Goal: Task Accomplishment & Management: Use online tool/utility

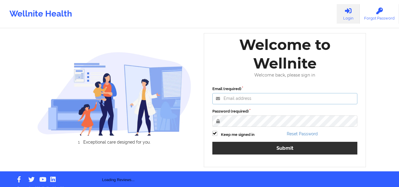
type input "mcasanaan@wellnite.com"
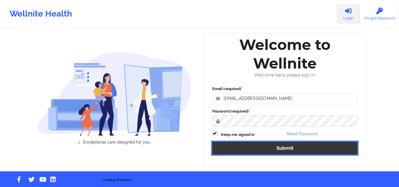
click at [257, 152] on button "Submit" at bounding box center [284, 148] width 145 height 13
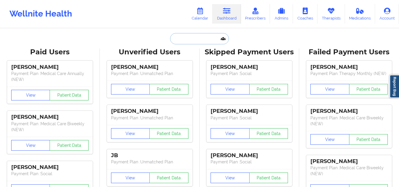
click at [190, 41] on input "text" at bounding box center [199, 38] width 59 height 11
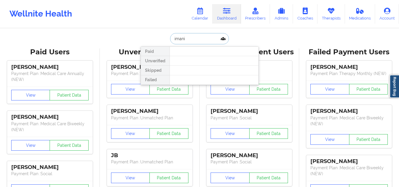
type input "imani s"
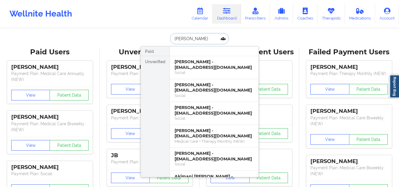
click at [192, 67] on div "Imani Saunderson - imanisaunderson@gmail.com" at bounding box center [214, 64] width 79 height 11
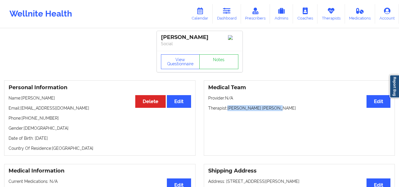
drag, startPoint x: 276, startPoint y: 110, endPoint x: 229, endPoint y: 109, distance: 47.0
click at [229, 109] on p "Therapist: Korina Daniela Herrera" at bounding box center [299, 108] width 183 height 6
copy p "Korina Daniela Herrera"
click at [64, 110] on p "Email: imanisaunderson@gmail.com" at bounding box center [100, 108] width 183 height 6
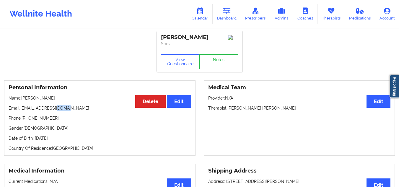
click at [64, 110] on p "Email: imanisaunderson@gmail.com" at bounding box center [100, 108] width 183 height 6
drag, startPoint x: 81, startPoint y: 109, endPoint x: 30, endPoint y: 103, distance: 51.1
click at [23, 111] on p "Email: imanisaunderson@gmail.com" at bounding box center [100, 108] width 183 height 6
copy p "imanisaunderson@gmail.com"
drag, startPoint x: 220, startPoint y: 38, endPoint x: 155, endPoint y: 38, distance: 64.1
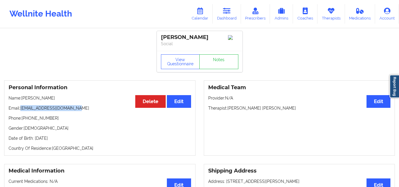
copy div "Imani Saunderson"
drag, startPoint x: 79, startPoint y: 111, endPoint x: 20, endPoint y: 109, distance: 58.8
click at [20, 109] on p "Email: imanisaunderson@gmail.com" at bounding box center [100, 108] width 183 height 6
copy p "imanisaunderson@gmail.com"
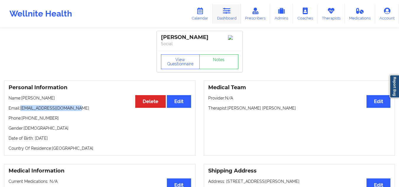
click at [224, 15] on link "Dashboard" at bounding box center [227, 14] width 28 height 20
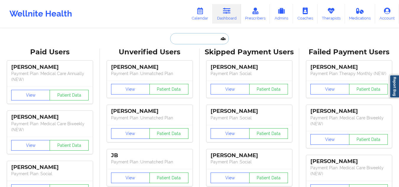
click at [208, 40] on input "text" at bounding box center [199, 38] width 59 height 11
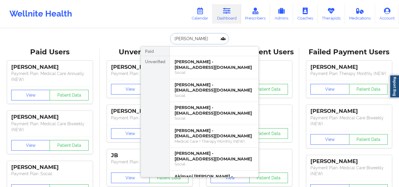
type input "danielle bran"
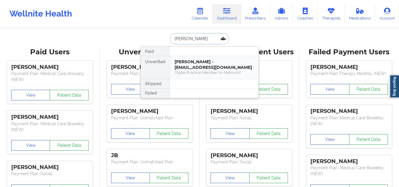
click at [211, 58] on div "Danielle Brandon - dbrandon212@gmail.com Digital Practice Member (In-Network)" at bounding box center [214, 67] width 89 height 23
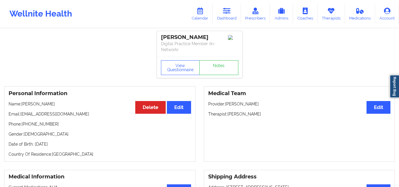
drag, startPoint x: 217, startPoint y: 38, endPoint x: 159, endPoint y: 37, distance: 58.2
click at [159, 37] on div "Danielle Brandon Digital Practice Member (In-Network)" at bounding box center [200, 44] width 86 height 26
copy div "Danielle Brandon"
click at [224, 8] on icon at bounding box center [227, 11] width 8 height 7
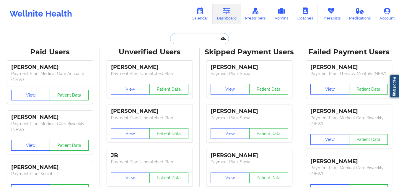
click at [193, 38] on input "text" at bounding box center [199, 38] width 59 height 11
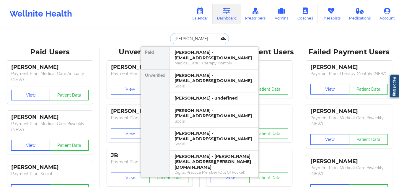
type input "jeremy cortez"
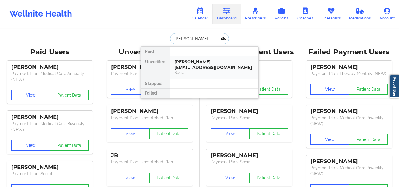
click at [212, 65] on div "Jeremy Cortez - jaycortez0719@gmail.com" at bounding box center [214, 64] width 79 height 11
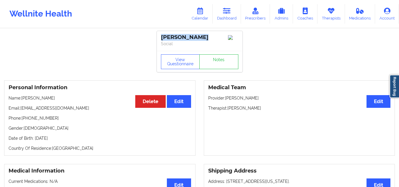
drag, startPoint x: 202, startPoint y: 37, endPoint x: 154, endPoint y: 37, distance: 47.9
copy div "Jeremy Cortez"
drag, startPoint x: 76, startPoint y: 110, endPoint x: 21, endPoint y: 112, distance: 54.4
click at [21, 111] on p "Email: jaycortez0719@gmail.com" at bounding box center [100, 108] width 183 height 6
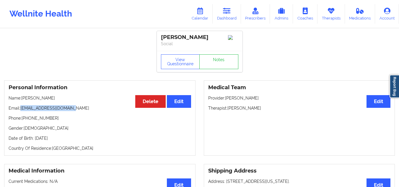
copy p "jaycortez0719@gmail.com"
drag, startPoint x: 262, startPoint y: 113, endPoint x: 229, endPoint y: 111, distance: 32.9
click at [229, 111] on p "Therapist: Susan P Zapatha" at bounding box center [299, 108] width 183 height 6
copy p "Susan P Zapatha"
click at [199, 10] on icon at bounding box center [200, 11] width 8 height 7
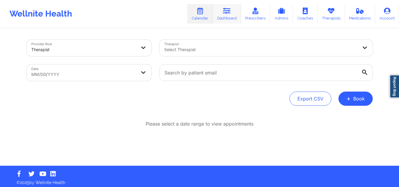
click at [232, 16] on link "Dashboard" at bounding box center [227, 14] width 28 height 20
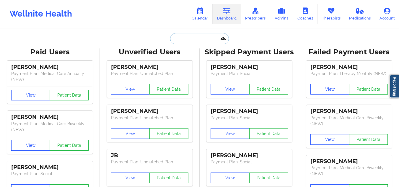
click at [218, 37] on input "text" at bounding box center [199, 38] width 59 height 11
paste input "Imani Saunderson"
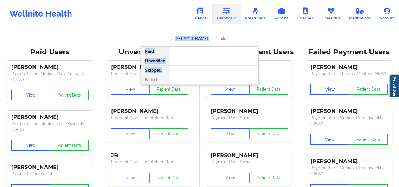
drag, startPoint x: 210, startPoint y: 69, endPoint x: 211, endPoint y: 38, distance: 30.5
click at [211, 38] on div "Imani Saunderson Paid Unverified Skipped Failed" at bounding box center [200, 38] width 118 height 11
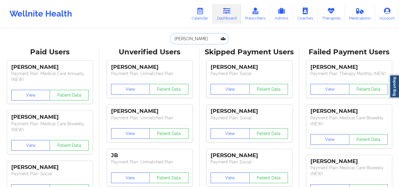
click at [211, 38] on input "Imani Saunderson" at bounding box center [199, 38] width 59 height 11
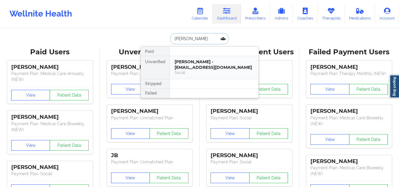
type input "Imani Saunderson"
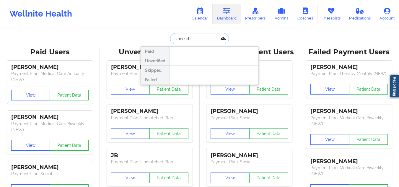
type input "sirine cha"
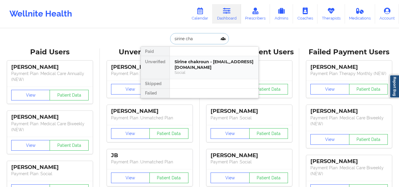
click at [207, 59] on div "Sirine chakroun - sirine.chakroun12@gmail.com" at bounding box center [214, 64] width 79 height 11
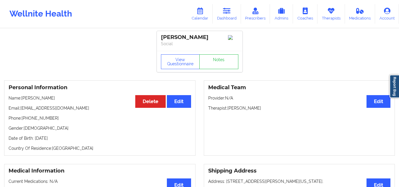
drag, startPoint x: 211, startPoint y: 35, endPoint x: 156, endPoint y: 33, distance: 55.6
copy div "Sirine chakroun"
drag, startPoint x: 79, startPoint y: 111, endPoint x: 22, endPoint y: 111, distance: 57.3
click at [22, 111] on p "Email: sirine.chakroun12@gmail.com" at bounding box center [100, 108] width 183 height 6
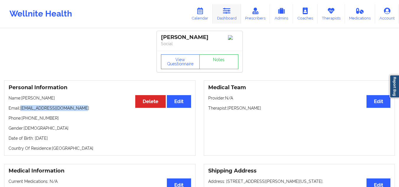
click at [228, 12] on icon at bounding box center [227, 11] width 8 height 7
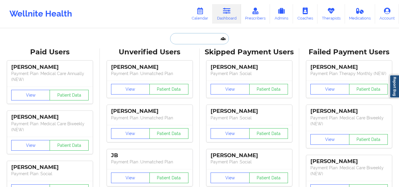
click at [190, 34] on input "text" at bounding box center [199, 38] width 59 height 11
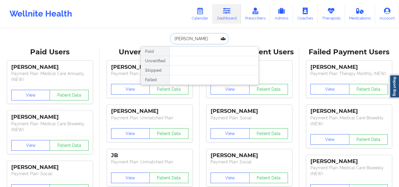
click at [186, 39] on input "eLLIOT PE" at bounding box center [199, 38] width 59 height 11
type input "eLLIOTT PE"
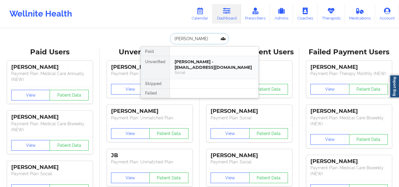
click at [207, 60] on div "Elliott penso - epenso@comcast.net" at bounding box center [214, 64] width 79 height 11
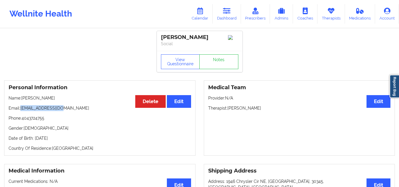
drag, startPoint x: 66, startPoint y: 113, endPoint x: 21, endPoint y: 109, distance: 45.1
click at [21, 109] on p "Email: epenso@comcast.net" at bounding box center [100, 108] width 183 height 6
drag, startPoint x: 204, startPoint y: 35, endPoint x: 153, endPoint y: 38, distance: 51.2
drag, startPoint x: 226, startPoint y: 14, endPoint x: 219, endPoint y: 18, distance: 8.2
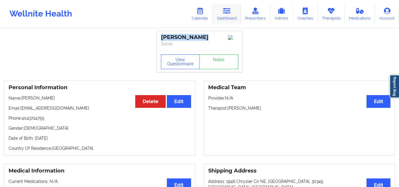
click at [226, 14] on icon at bounding box center [227, 11] width 8 height 7
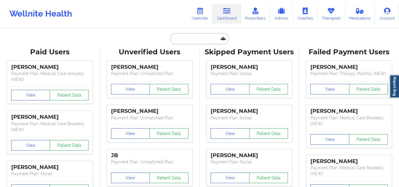
click at [202, 34] on input "text" at bounding box center [199, 38] width 59 height 11
paste input "Danielle Brandon"
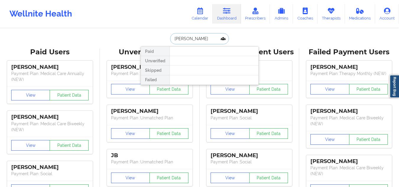
type input "Danielle Brandon"
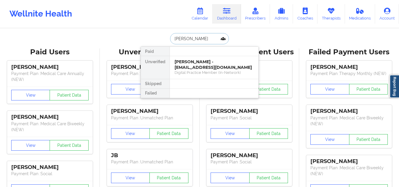
click at [195, 66] on div "Danielle Brandon - dbrandon212@gmail.com" at bounding box center [214, 64] width 79 height 11
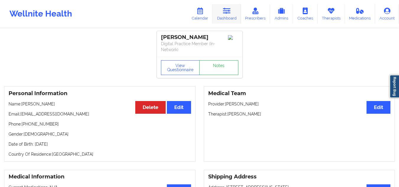
click at [232, 12] on link "Dashboard" at bounding box center [227, 14] width 28 height 20
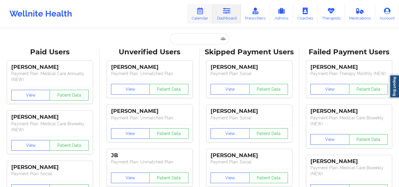
click at [200, 19] on link "Calendar" at bounding box center [199, 14] width 25 height 20
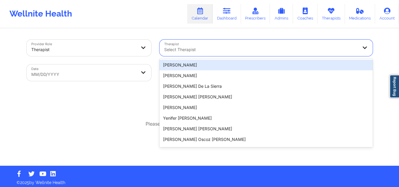
click at [257, 54] on div "Select Therapist" at bounding box center [259, 48] width 199 height 17
paste input "[PERSON_NAME] [PERSON_NAME]"
type input "[PERSON_NAME] [PERSON_NAME]"
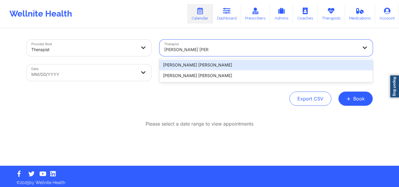
click at [246, 66] on div "[PERSON_NAME] [PERSON_NAME]" at bounding box center [266, 65] width 213 height 11
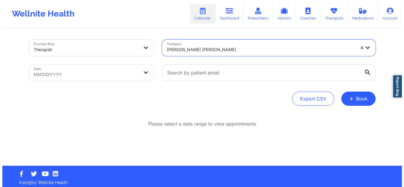
scroll to position [3, 0]
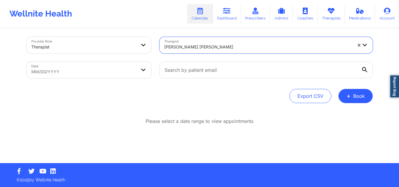
select select "2025-8"
select select "2025-9"
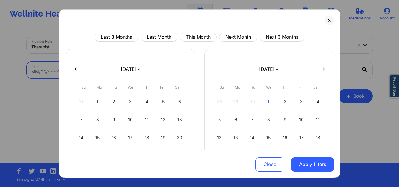
click at [59, 69] on body "Wellnite Health Calendar Dashboard Prescribers Admins Coaches Therapists Medica…" at bounding box center [199, 90] width 399 height 187
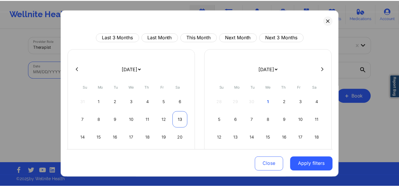
scroll to position [51, 0]
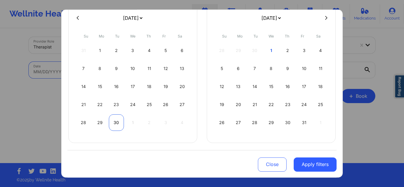
click at [112, 118] on div "30" at bounding box center [116, 122] width 15 height 17
select select "2025-8"
select select "2025-9"
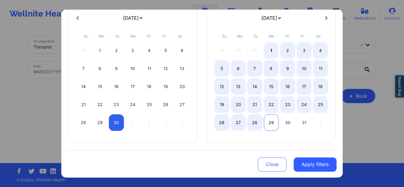
select select "2025-8"
select select "2025-9"
select select "2025-8"
select select "2025-9"
select select "2025-8"
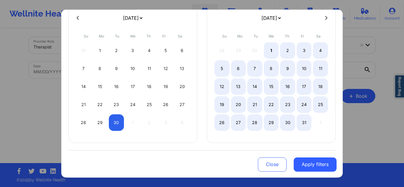
select select "2025-9"
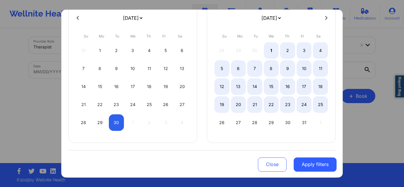
select select "2025-8"
select select "2025-9"
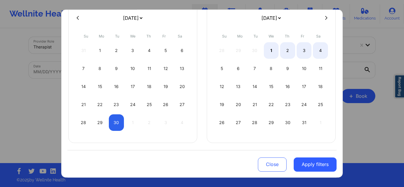
click at [325, 20] on icon at bounding box center [326, 18] width 2 height 4
select select "2025-9"
select select "2025-10"
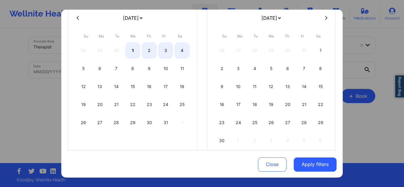
click at [325, 20] on icon at bounding box center [326, 18] width 2 height 4
select select "2025-10"
select select "2025-11"
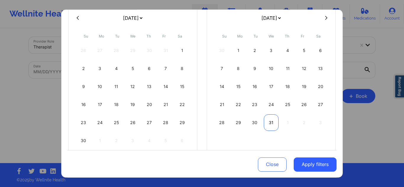
select select "2025-10"
select select "2025-11"
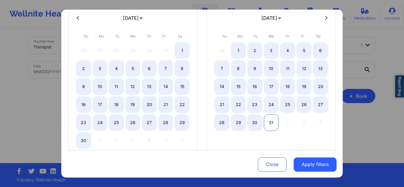
click at [268, 124] on div "31" at bounding box center [271, 122] width 15 height 17
select select "2025-8"
select select "2025-9"
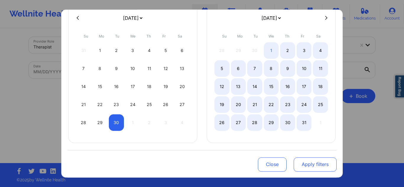
click at [293, 168] on button "Apply filters" at bounding box center [314, 164] width 43 height 14
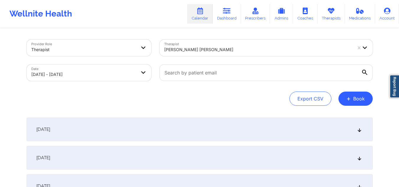
scroll to position [30, 0]
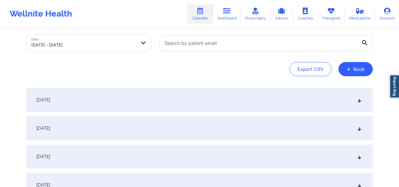
click at [364, 102] on div "[DATE]" at bounding box center [200, 100] width 346 height 24
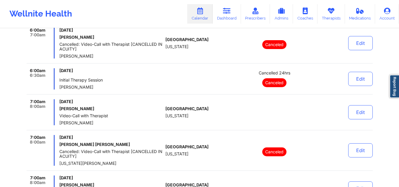
scroll to position [0, 0]
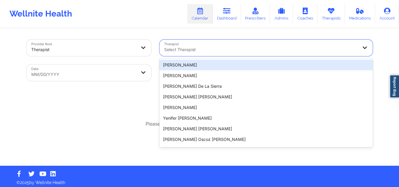
click at [197, 40] on div "Select Therapist" at bounding box center [259, 48] width 199 height 17
paste input "[PERSON_NAME] [PERSON_NAME]"
type input "[PERSON_NAME] [PERSON_NAME]"
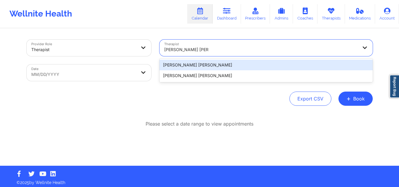
click at [205, 65] on div "[PERSON_NAME] [PERSON_NAME]" at bounding box center [266, 65] width 213 height 11
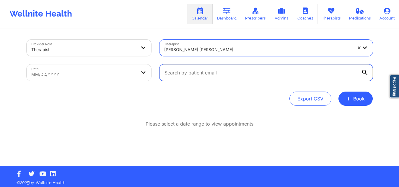
click at [268, 77] on input "text" at bounding box center [266, 72] width 213 height 17
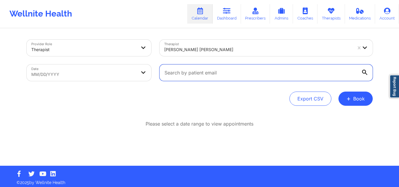
paste input "[EMAIL_ADDRESS][DOMAIN_NAME]"
type input "imanisaunderson@gmail.com"
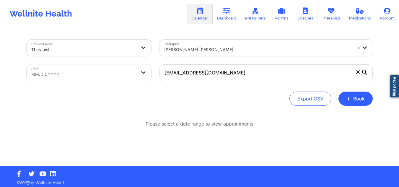
click at [368, 74] on div at bounding box center [365, 73] width 6 height 6
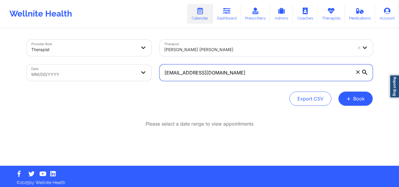
click at [368, 74] on input "imanisaunderson@gmail.com" at bounding box center [266, 72] width 213 height 17
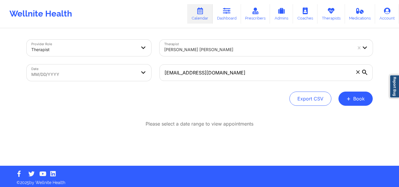
click at [362, 74] on icon at bounding box center [364, 72] width 5 height 5
click at [362, 74] on input "imanisaunderson@gmail.com" at bounding box center [266, 72] width 213 height 17
click at [87, 86] on div "Provider Role Therapist Therapist Korina Daniela Herrera Date MM/DD/YYYY imanis…" at bounding box center [200, 73] width 346 height 66
click at [87, 77] on body "Wellnite Health Calendar Dashboard Prescribers Admins Coaches Therapists Medica…" at bounding box center [199, 93] width 399 height 187
select select "2025-8"
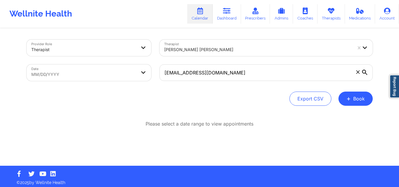
select select "2025-9"
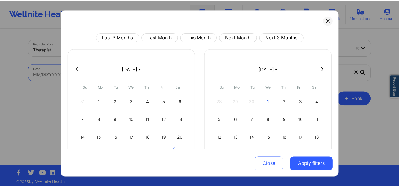
scroll to position [51, 0]
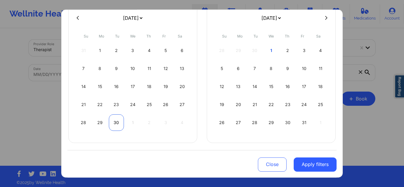
click at [117, 124] on div "30" at bounding box center [116, 122] width 15 height 17
select select "2025-8"
select select "2025-9"
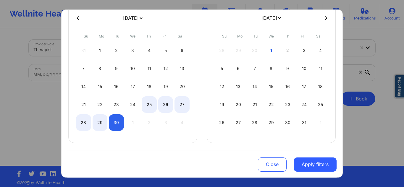
select select "2025-8"
select select "2025-9"
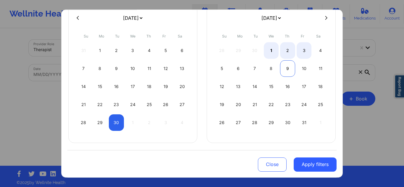
select select "2025-8"
select select "2025-9"
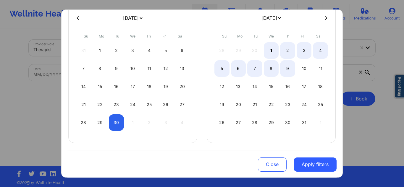
select select "2025-8"
select select "2025-9"
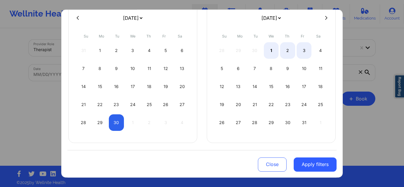
click at [324, 17] on button at bounding box center [326, 17] width 6 height 5
select select "2025-9"
select select "2025-10"
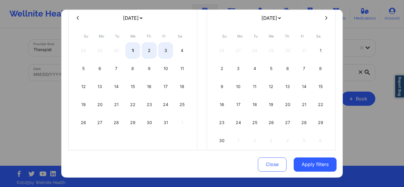
click at [324, 17] on button at bounding box center [326, 17] width 6 height 5
select select "2025-10"
select select "2025-11"
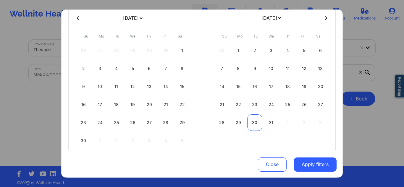
select select "2025-10"
select select "2025-11"
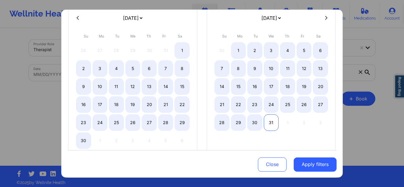
select select "2025-10"
select select "2025-11"
click at [270, 122] on div "31" at bounding box center [271, 122] width 15 height 17
select select "2025-8"
select select "2025-9"
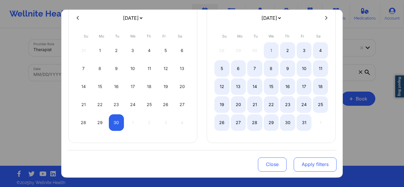
click at [317, 163] on button "Apply filters" at bounding box center [314, 164] width 43 height 14
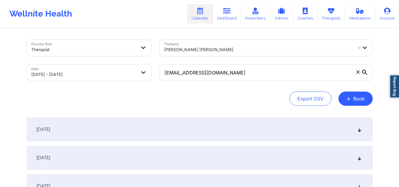
click at [345, 124] on div "[DATE]" at bounding box center [200, 130] width 346 height 24
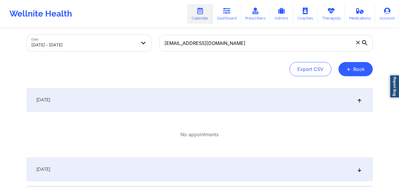
scroll to position [118, 0]
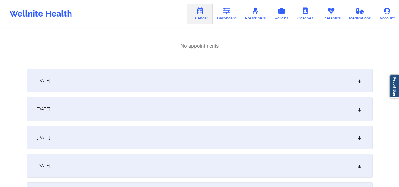
click at [264, 79] on div "[DATE]" at bounding box center [200, 81] width 346 height 24
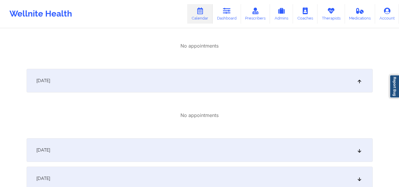
scroll to position [148, 0]
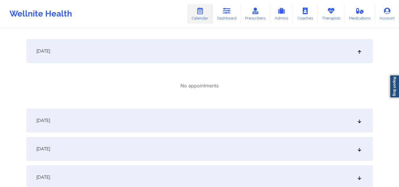
click at [239, 117] on div "[DATE]" at bounding box center [200, 121] width 346 height 24
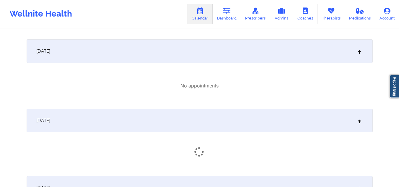
scroll to position [236, 0]
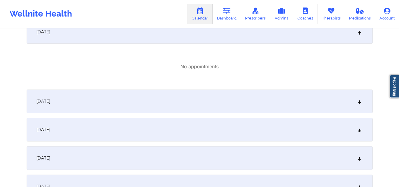
click at [230, 104] on div "October 3, 2025" at bounding box center [200, 102] width 346 height 24
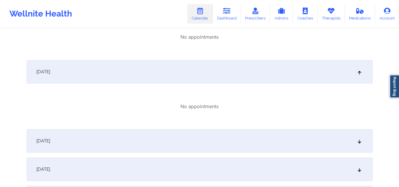
scroll to position [296, 0]
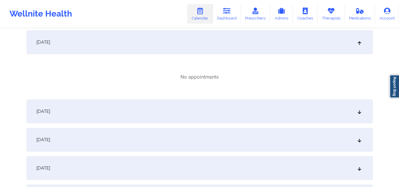
click at [222, 113] on div "October 4, 2025" at bounding box center [200, 112] width 346 height 24
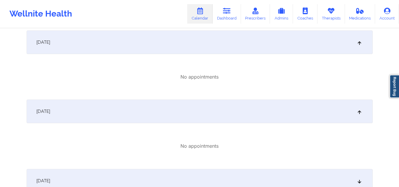
scroll to position [384, 0]
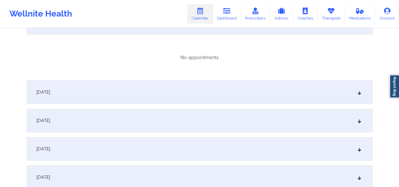
click at [216, 93] on div "October 5, 2025" at bounding box center [200, 92] width 346 height 24
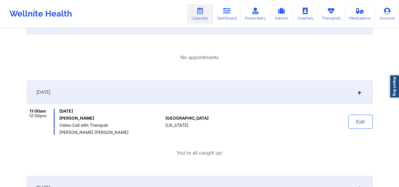
scroll to position [443, 0]
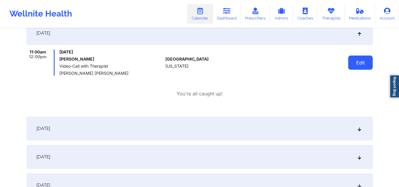
click at [357, 59] on button "Edit" at bounding box center [360, 63] width 25 height 14
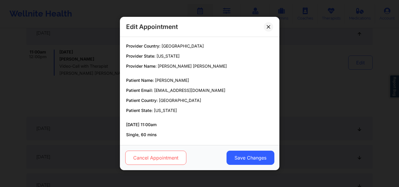
click at [169, 159] on button "Cancel Appointment" at bounding box center [155, 158] width 61 height 14
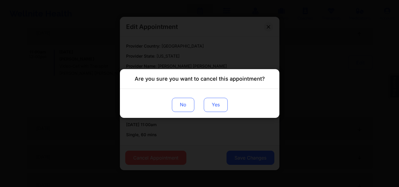
click at [211, 106] on button "Yes" at bounding box center [216, 105] width 24 height 14
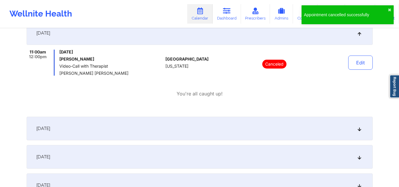
click at [267, 134] on div "October 6, 2025" at bounding box center [200, 129] width 346 height 24
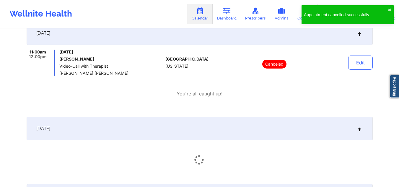
scroll to position [532, 0]
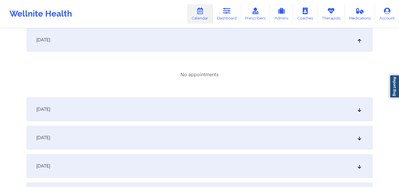
click at [256, 116] on div "October 7, 2025" at bounding box center [200, 110] width 346 height 24
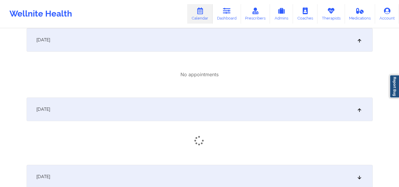
scroll to position [591, 0]
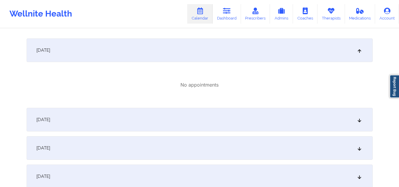
click at [252, 113] on div "October 8, 2025" at bounding box center [200, 120] width 346 height 24
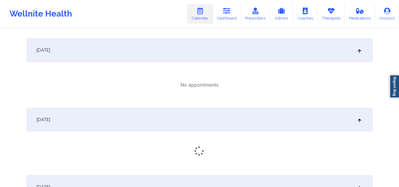
scroll to position [680, 0]
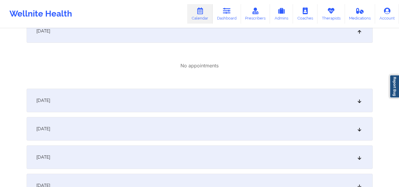
click at [247, 99] on div "October 9, 2025" at bounding box center [200, 101] width 346 height 24
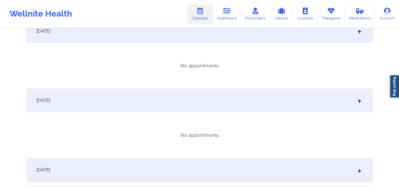
scroll to position [739, 0]
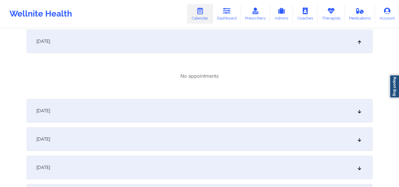
click at [242, 112] on div "October 10, 2025" at bounding box center [200, 111] width 346 height 24
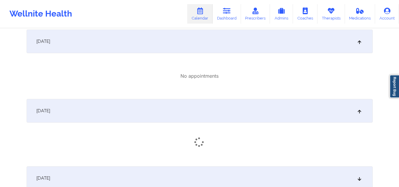
scroll to position [798, 0]
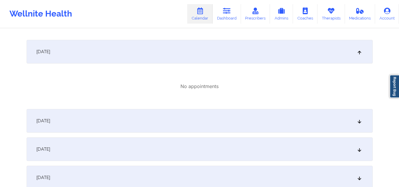
click at [241, 121] on div "October 11, 2025" at bounding box center [200, 121] width 346 height 24
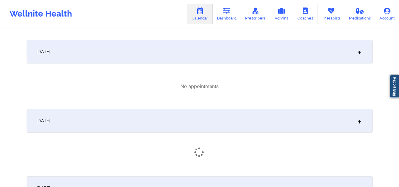
scroll to position [857, 0]
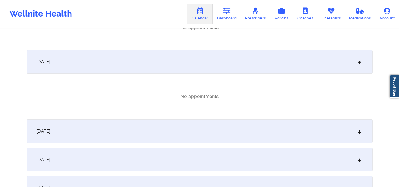
click at [242, 125] on div "October 12, 2025" at bounding box center [200, 131] width 346 height 24
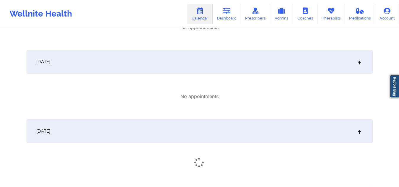
scroll to position [946, 0]
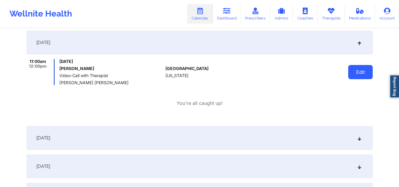
click at [361, 73] on button "Edit" at bounding box center [360, 72] width 25 height 14
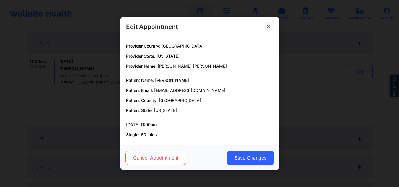
click at [169, 158] on button "Cancel Appointment" at bounding box center [155, 158] width 61 height 14
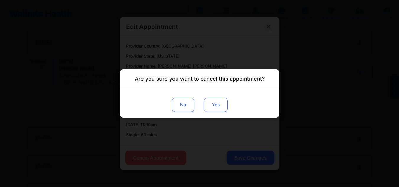
click at [216, 107] on button "Yes" at bounding box center [216, 105] width 24 height 14
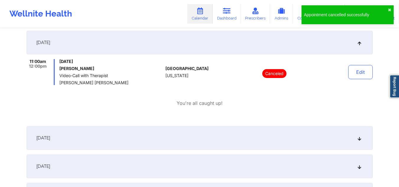
click at [359, 45] on icon at bounding box center [359, 42] width 5 height 4
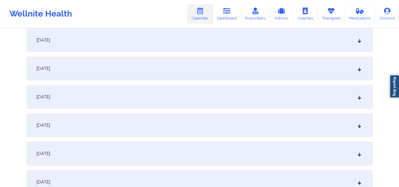
scroll to position [1064, 0]
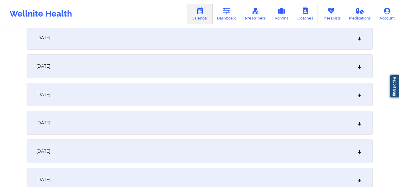
click at [347, 123] on div "October 19, 2025" at bounding box center [200, 123] width 346 height 24
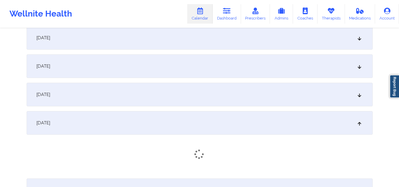
scroll to position [1123, 0]
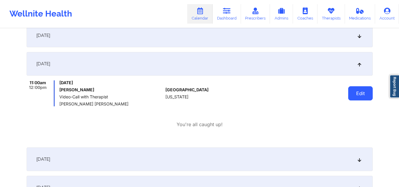
click at [363, 92] on button "Edit" at bounding box center [360, 93] width 25 height 14
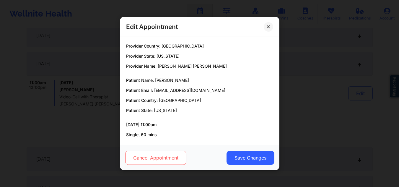
click at [167, 158] on button "Cancel Appointment" at bounding box center [155, 158] width 61 height 14
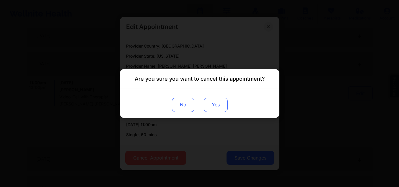
click at [217, 107] on button "Yes" at bounding box center [216, 105] width 24 height 14
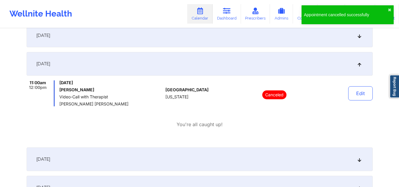
scroll to position [1182, 0]
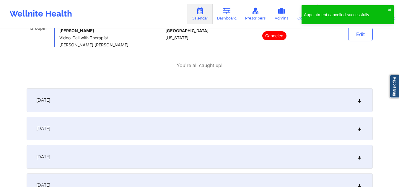
click at [298, 106] on div "October 20, 2025" at bounding box center [200, 100] width 346 height 24
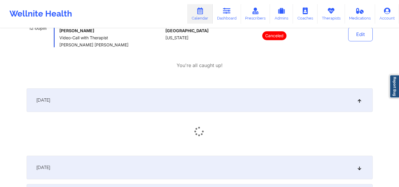
scroll to position [1212, 0]
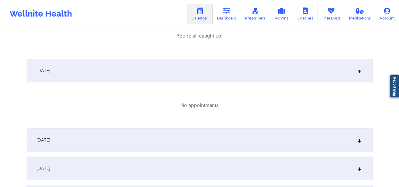
click at [198, 139] on div "October 21, 2025" at bounding box center [200, 140] width 346 height 24
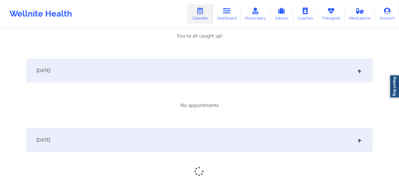
scroll to position [1300, 0]
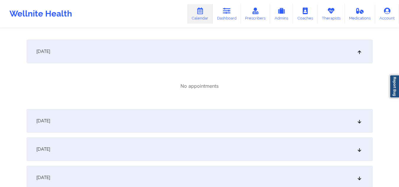
click at [196, 121] on div "October 22, 2025" at bounding box center [200, 121] width 346 height 24
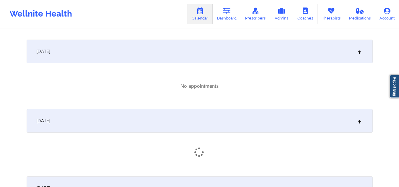
scroll to position [1359, 0]
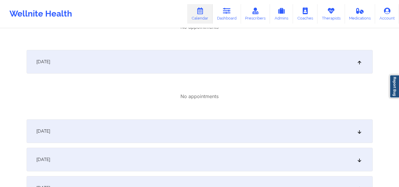
click at [181, 130] on div "October 23, 2025" at bounding box center [200, 131] width 346 height 24
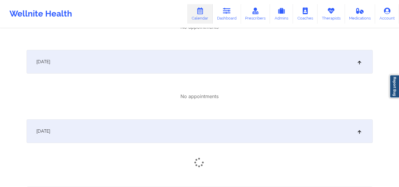
scroll to position [1448, 0]
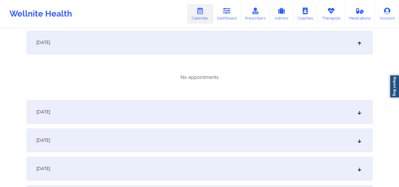
click at [181, 113] on div "October 24, 2025" at bounding box center [200, 112] width 346 height 24
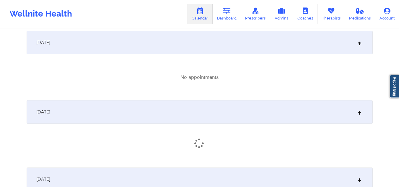
scroll to position [1478, 0]
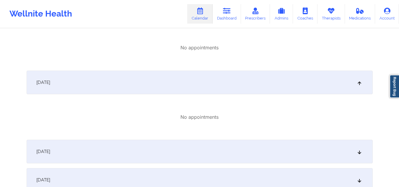
click at [178, 153] on div "October 25, 2025" at bounding box center [200, 152] width 346 height 24
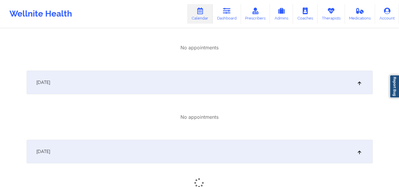
scroll to position [1566, 0]
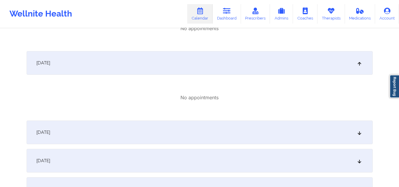
click at [178, 136] on div "October 26, 2025" at bounding box center [200, 133] width 346 height 24
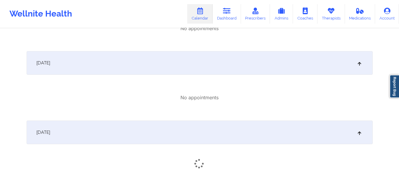
scroll to position [1655, 0]
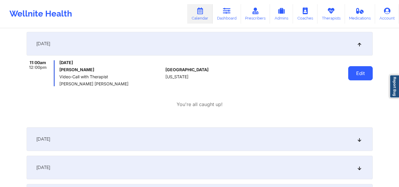
click at [358, 75] on button "Edit" at bounding box center [360, 73] width 25 height 14
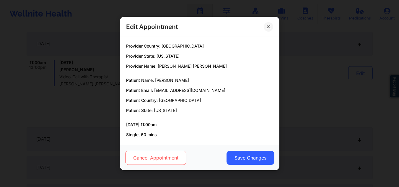
click at [153, 157] on button "Cancel Appointment" at bounding box center [155, 158] width 61 height 14
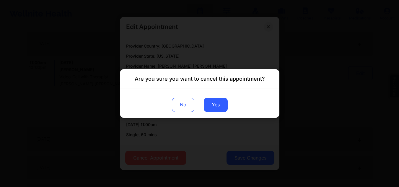
click at [231, 99] on div "No Yes" at bounding box center [200, 103] width 160 height 29
click at [221, 100] on button "Yes" at bounding box center [216, 105] width 24 height 14
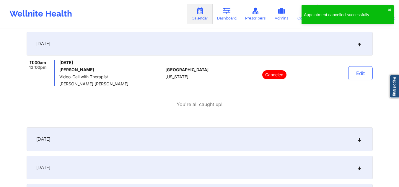
click at [355, 139] on div "October 27, 2025" at bounding box center [200, 139] width 346 height 24
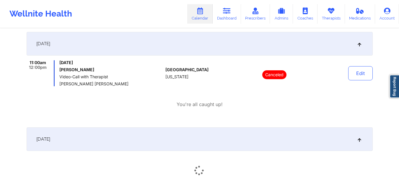
scroll to position [1714, 0]
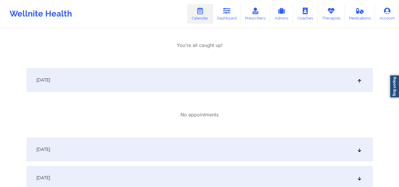
click at [285, 149] on div "October 28, 2025" at bounding box center [200, 150] width 346 height 24
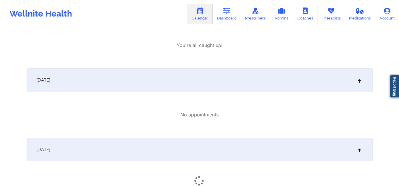
scroll to position [1803, 0]
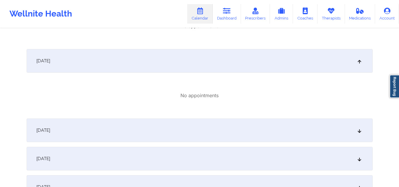
click at [263, 133] on div "October 29, 2025" at bounding box center [200, 131] width 346 height 24
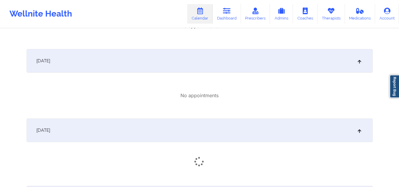
scroll to position [1891, 0]
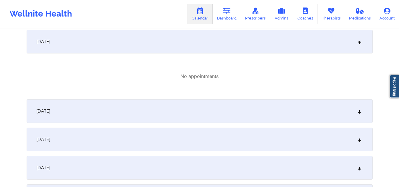
click at [257, 113] on div "October 30, 2025" at bounding box center [200, 111] width 346 height 24
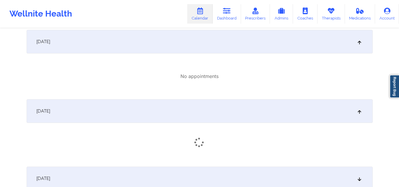
scroll to position [1950, 0]
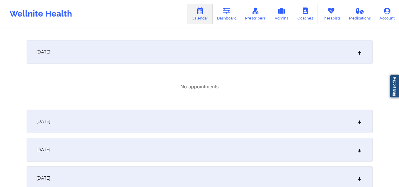
click at [223, 119] on div "October 31, 2025" at bounding box center [200, 122] width 346 height 24
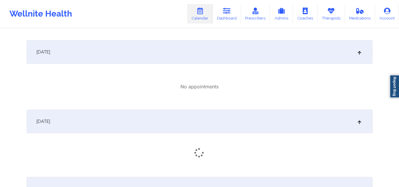
scroll to position [2039, 0]
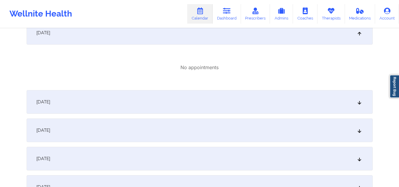
click at [216, 110] on div "November 1, 2025" at bounding box center [200, 102] width 346 height 24
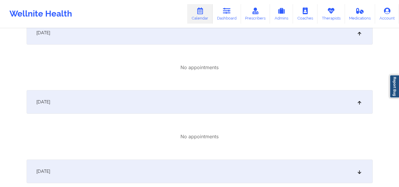
scroll to position [2128, 0]
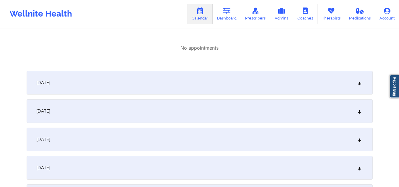
click at [212, 76] on div "November 2, 2025" at bounding box center [200, 83] width 346 height 24
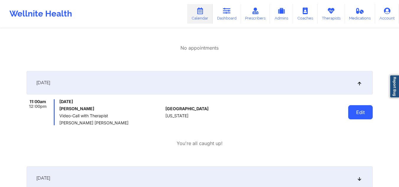
click at [363, 112] on button "Edit" at bounding box center [360, 112] width 25 height 14
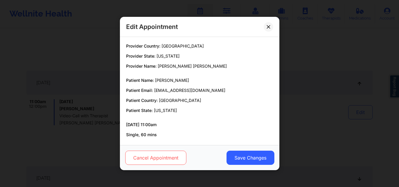
click at [160, 158] on button "Cancel Appointment" at bounding box center [155, 158] width 61 height 14
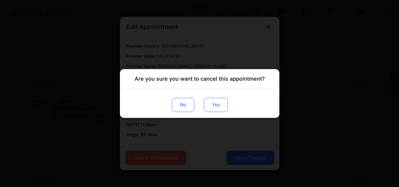
click at [210, 107] on button "Yes" at bounding box center [216, 105] width 24 height 14
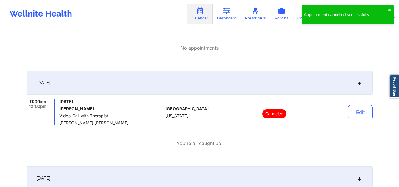
drag, startPoint x: 321, startPoint y: 82, endPoint x: 321, endPoint y: 76, distance: 5.9
click at [321, 76] on div "November 2, 2025" at bounding box center [200, 83] width 346 height 24
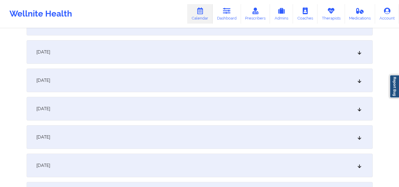
scroll to position [2246, 0]
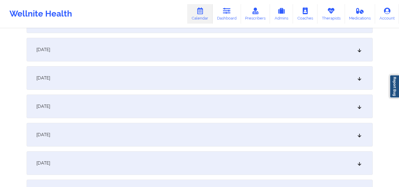
click at [262, 161] on div "November 9, 2025" at bounding box center [200, 163] width 346 height 24
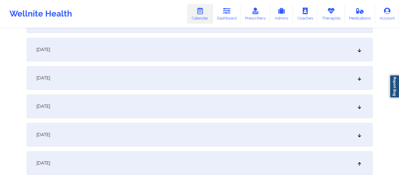
scroll to position [2305, 0]
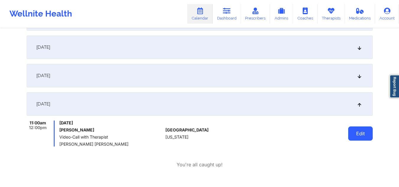
click at [362, 134] on button "Edit" at bounding box center [360, 133] width 25 height 14
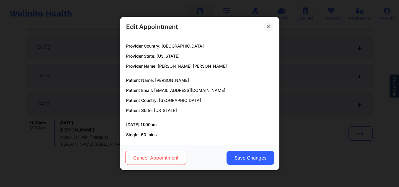
click at [141, 154] on button "Cancel Appointment" at bounding box center [155, 158] width 61 height 14
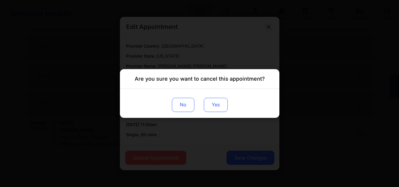
click at [212, 109] on button "Yes" at bounding box center [216, 105] width 24 height 14
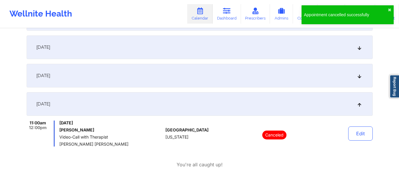
scroll to position [2364, 0]
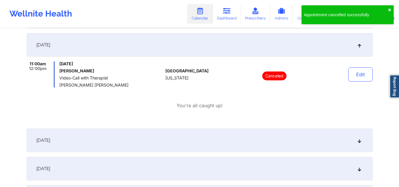
click at [361, 43] on icon at bounding box center [359, 45] width 5 height 4
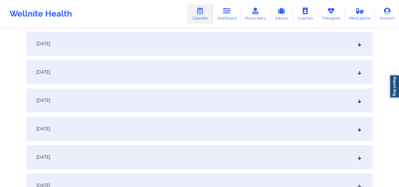
scroll to position [2423, 0]
click at [155, 158] on div "November 15, 2025" at bounding box center [200, 156] width 346 height 24
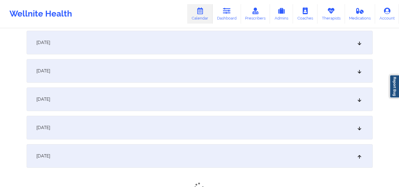
scroll to position [2482, 0]
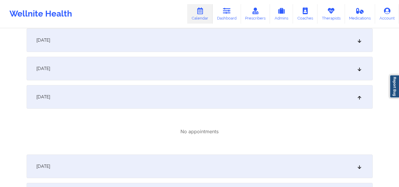
click at [155, 155] on div "November 16, 2025" at bounding box center [200, 167] width 346 height 24
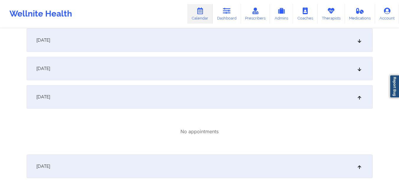
scroll to position [2571, 0]
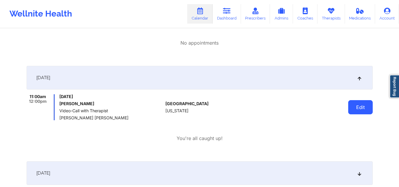
click at [360, 111] on button "Edit" at bounding box center [360, 107] width 25 height 14
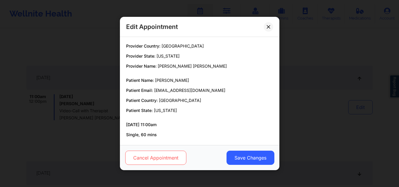
click at [155, 153] on button "Cancel Appointment" at bounding box center [155, 158] width 61 height 14
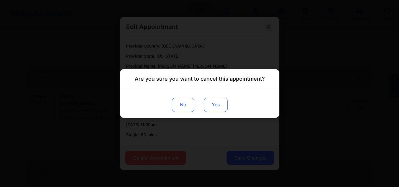
click at [215, 101] on button "Yes" at bounding box center [216, 105] width 24 height 14
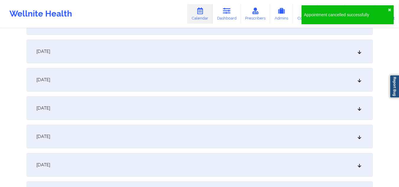
scroll to position [2807, 0]
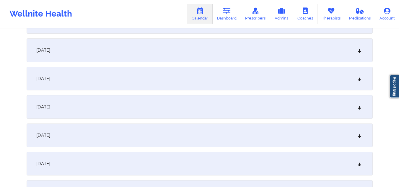
click at [265, 106] on div "November 23, 2025" at bounding box center [200, 107] width 346 height 24
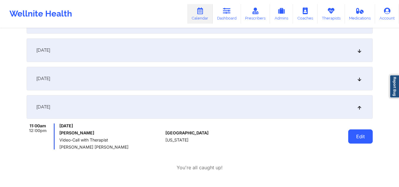
click at [372, 134] on button "Edit" at bounding box center [360, 136] width 25 height 14
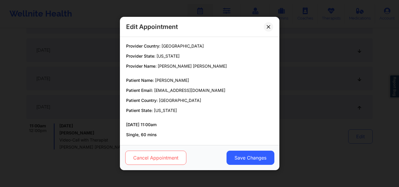
click at [150, 158] on button "Cancel Appointment" at bounding box center [155, 158] width 61 height 14
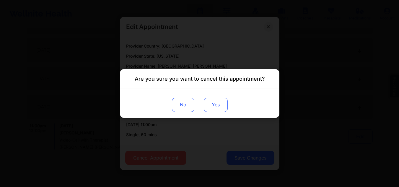
click at [220, 103] on button "Yes" at bounding box center [216, 105] width 24 height 14
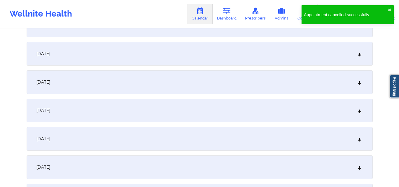
scroll to position [2689, 0]
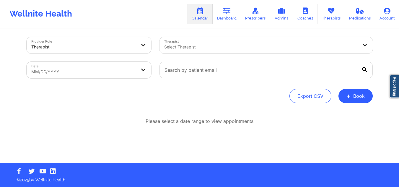
scroll to position [3, 0]
click at [220, 56] on div "Therapist Select Therapist" at bounding box center [266, 45] width 222 height 25
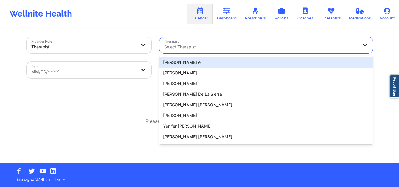
click at [216, 43] on div at bounding box center [261, 46] width 194 height 7
paste input "[PERSON_NAME]"
type input "[PERSON_NAME]"
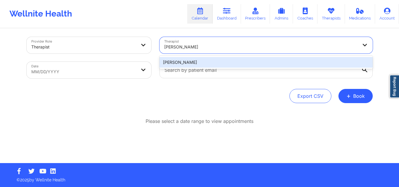
click at [218, 64] on div "[PERSON_NAME]" at bounding box center [266, 62] width 213 height 11
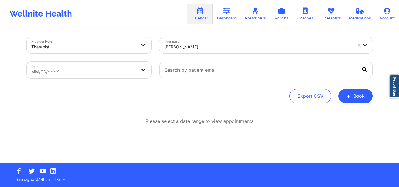
click at [365, 67] on icon at bounding box center [364, 69] width 5 height 5
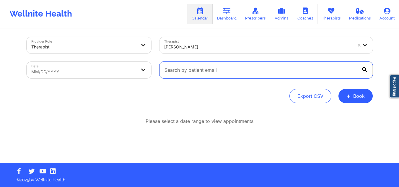
click at [365, 67] on input "text" at bounding box center [266, 70] width 213 height 17
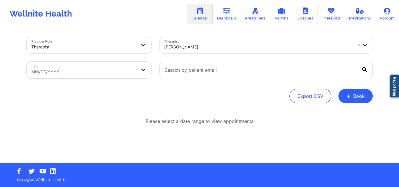
click at [118, 66] on body "Wellnite Health Calendar Dashboard Prescribers Admins Coaches Therapists Medica…" at bounding box center [199, 90] width 399 height 187
select select "2025-8"
select select "2025-9"
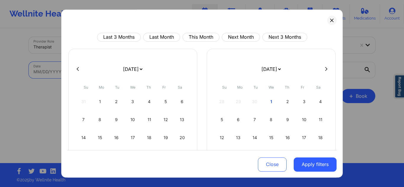
scroll to position [51, 0]
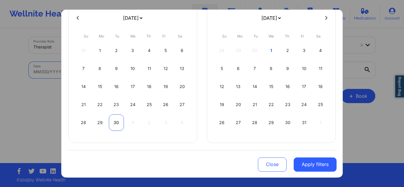
click at [115, 122] on div "30" at bounding box center [116, 122] width 15 height 17
select select "2025-8"
select select "2025-9"
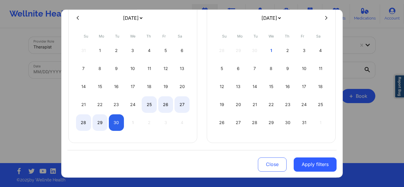
select select "2025-8"
select select "2025-9"
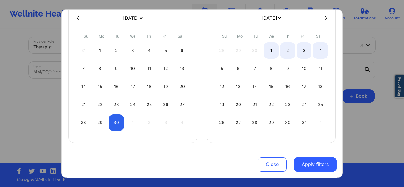
click at [282, 17] on select "[DATE] [DATE] [DATE] [DATE] [DATE] [DATE] [DATE] [DATE] [DATE] [DATE] [DATE] [D…" at bounding box center [271, 18] width 22 height 17
select select "2025-11"
select select "2026-0"
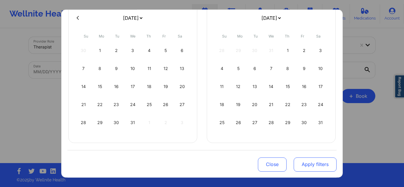
scroll to position [0, 0]
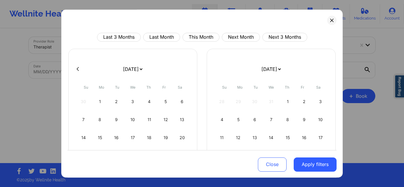
select select "2025-11"
select select "2026-0"
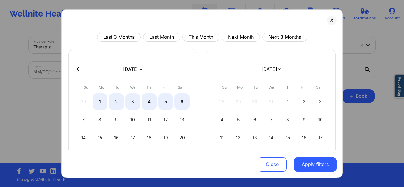
click at [76, 72] on div at bounding box center [201, 69] width 269 height 9
click at [77, 68] on icon at bounding box center [78, 69] width 2 height 4
select select "2025-10"
select select "2025-11"
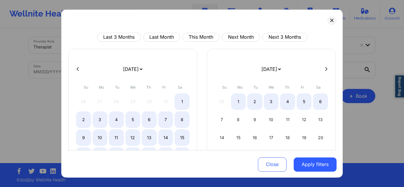
click at [77, 68] on icon at bounding box center [78, 69] width 2 height 4
select select "2025-9"
select select "2025-10"
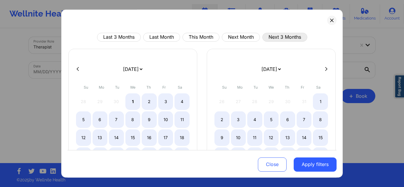
click at [297, 35] on button "Next 3 Months" at bounding box center [284, 37] width 45 height 9
select select "2025-10"
select select "2025-11"
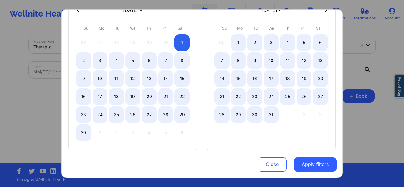
scroll to position [30, 0]
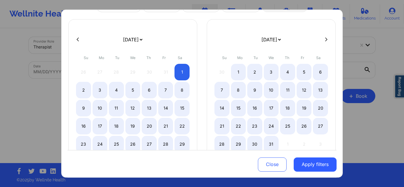
click at [76, 40] on button at bounding box center [78, 39] width 6 height 5
select select "2025-9"
select select "2025-10"
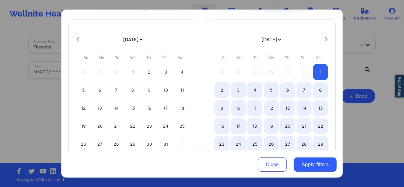
click at [80, 38] on button at bounding box center [78, 39] width 6 height 5
select select "2025-8"
select select "2025-9"
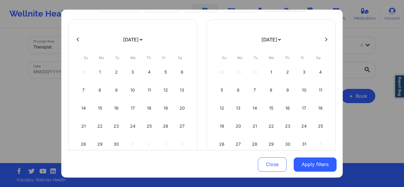
scroll to position [51, 0]
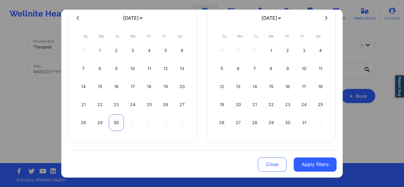
click at [122, 123] on div "30" at bounding box center [116, 122] width 15 height 17
select select "2025-8"
select select "2025-9"
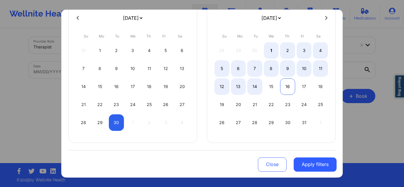
select select "2025-8"
select select "2025-9"
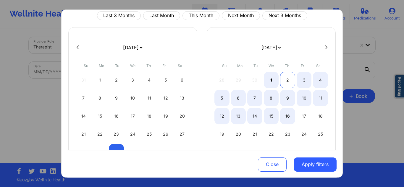
select select "2025-8"
select select "2025-9"
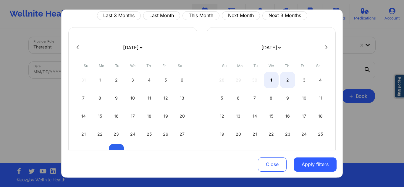
click at [325, 49] on icon at bounding box center [326, 47] width 2 height 4
select select "2025-9"
select select "2025-10"
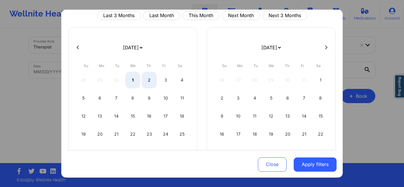
click at [325, 49] on icon at bounding box center [326, 47] width 2 height 4
select select "2025-10"
select select "2025-11"
click at [325, 49] on icon at bounding box center [326, 47] width 2 height 4
select select "2025-11"
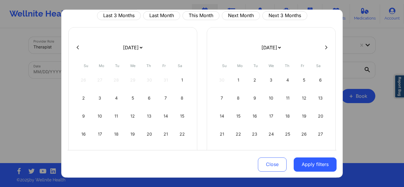
select select "2026-0"
select select "2025-11"
select select "2026-0"
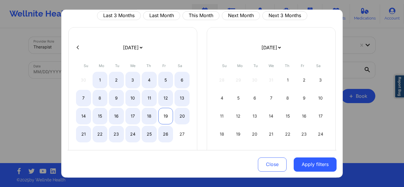
select select "2025-11"
select select "2026-0"
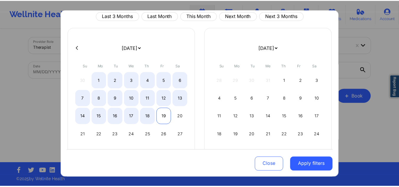
scroll to position [51, 0]
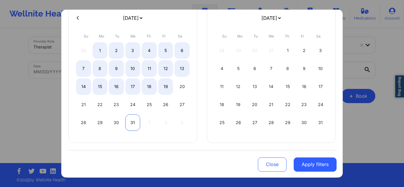
select select "2025-11"
select select "2026-0"
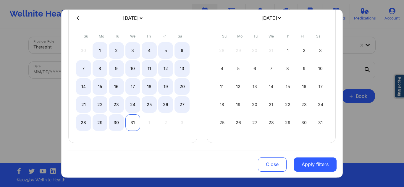
click at [126, 123] on div "31" at bounding box center [132, 122] width 15 height 17
select select "2025-8"
select select "2025-9"
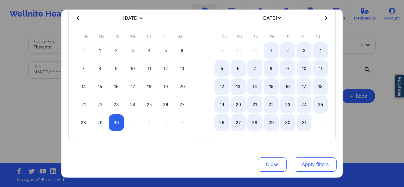
click at [320, 163] on button "Apply filters" at bounding box center [314, 164] width 43 height 14
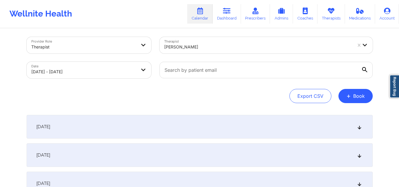
scroll to position [32, 0]
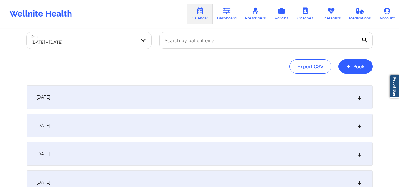
click at [356, 100] on div "[DATE]" at bounding box center [200, 97] width 346 height 24
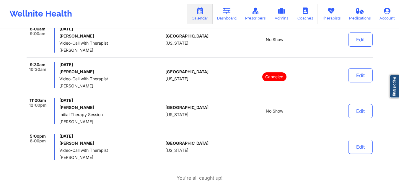
scroll to position [210, 0]
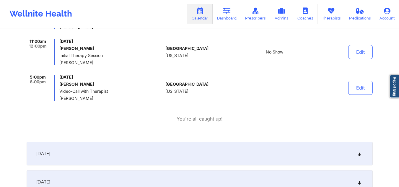
click at [206, 150] on div "[DATE]" at bounding box center [200, 154] width 346 height 24
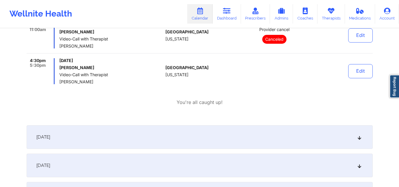
scroll to position [387, 0]
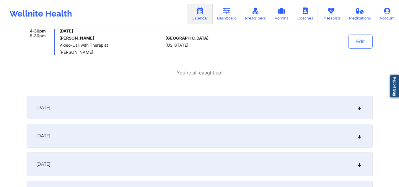
click at [172, 115] on div "[DATE]" at bounding box center [200, 108] width 346 height 24
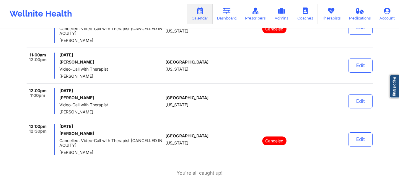
scroll to position [623, 0]
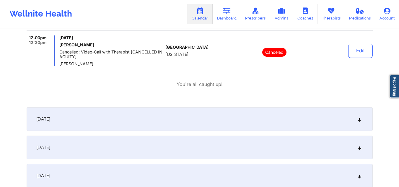
click at [138, 114] on div "October 3, 2025" at bounding box center [200, 119] width 346 height 24
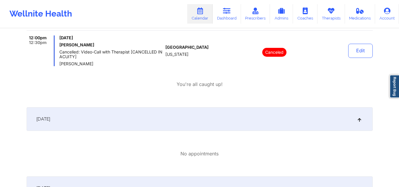
scroll to position [712, 0]
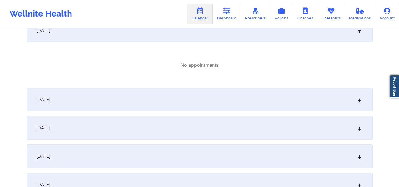
click at [137, 105] on div "October 4, 2025" at bounding box center [200, 100] width 346 height 24
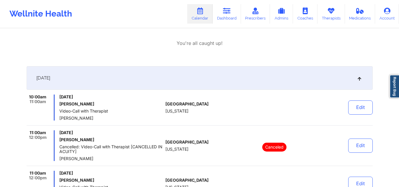
scroll to position [387, 0]
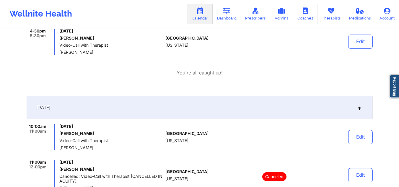
click at [358, 110] on div "[DATE]" at bounding box center [200, 108] width 346 height 24
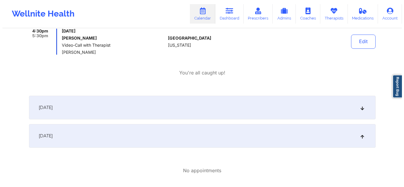
scroll to position [0, 0]
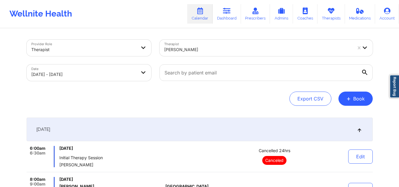
click at [364, 126] on div "[DATE]" at bounding box center [200, 130] width 346 height 24
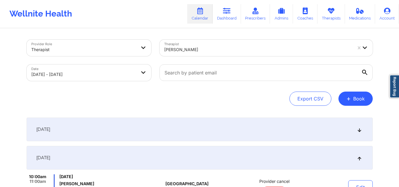
click at [96, 79] on body "Wellnite Health Calendar Dashboard Prescribers Admins Coaches Therapists Medica…" at bounding box center [199, 93] width 399 height 187
select select "2025-8"
select select "2025-9"
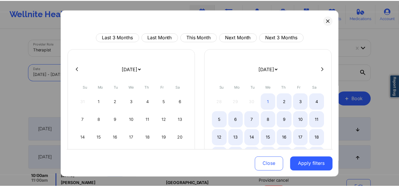
scroll to position [51, 0]
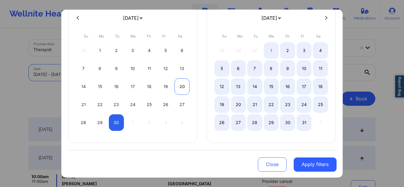
click at [178, 85] on div "20" at bounding box center [181, 86] width 15 height 17
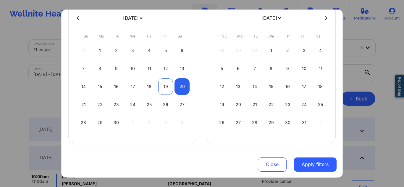
select select "2025-8"
select select "2025-9"
select select "2025-8"
select select "2025-9"
select select "2025-8"
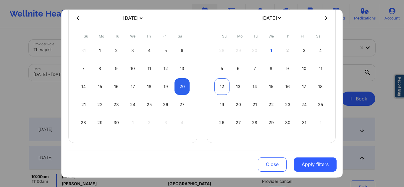
select select "2025-9"
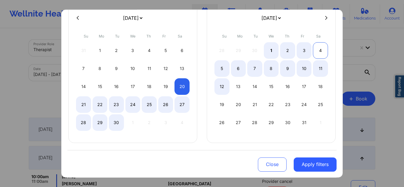
select select "2025-8"
select select "2025-9"
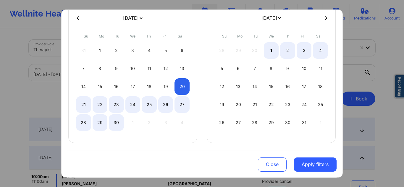
click at [322, 21] on div at bounding box center [201, 18] width 269 height 9
click at [325, 18] on icon at bounding box center [326, 18] width 2 height 4
select select "2025-9"
select select "2025-10"
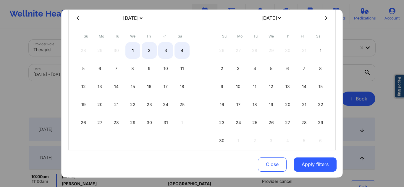
click at [325, 18] on icon at bounding box center [326, 18] width 2 height 4
select select "2025-10"
select select "2025-11"
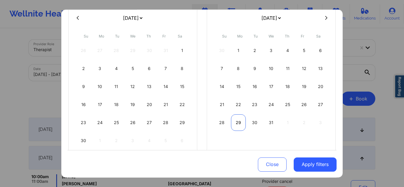
select select "2025-10"
select select "2025-11"
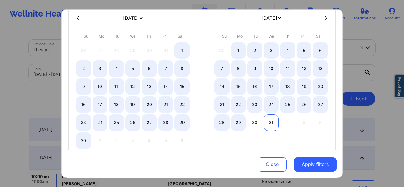
select select "2025-10"
select select "2025-11"
click at [270, 125] on div "31" at bounding box center [271, 122] width 15 height 17
select select "2025-8"
select select "2025-9"
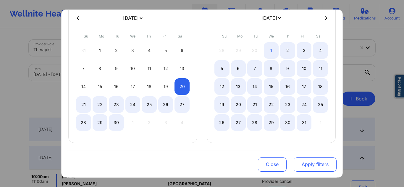
click at [314, 167] on button "Apply filters" at bounding box center [314, 164] width 43 height 14
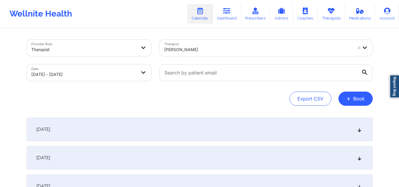
click at [261, 133] on div "September 20, 2025" at bounding box center [200, 130] width 346 height 24
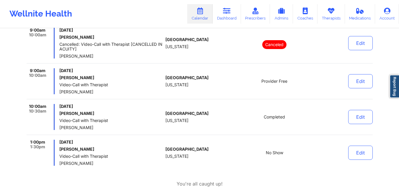
scroll to position [59, 0]
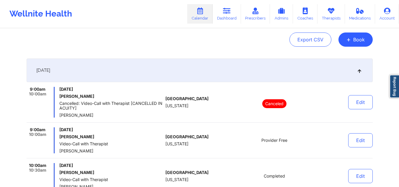
click at [359, 73] on div "September 20, 2025" at bounding box center [200, 71] width 346 height 24
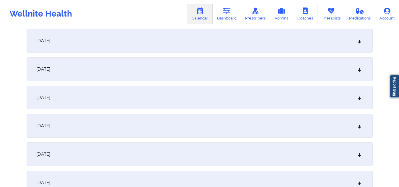
scroll to position [118, 0]
click at [178, 152] on div "September 25, 2025" at bounding box center [200, 153] width 346 height 24
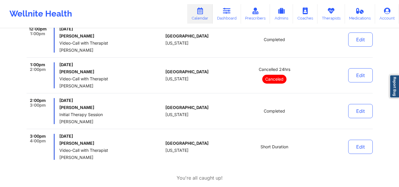
scroll to position [473, 0]
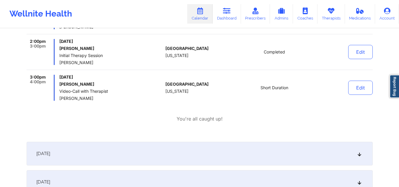
click at [178, 152] on div "September 26, 2025" at bounding box center [200, 154] width 346 height 24
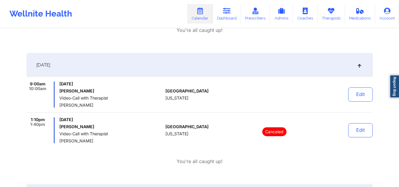
scroll to position [650, 0]
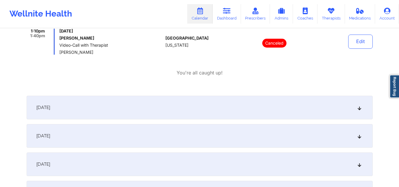
click at [173, 118] on div "September 27, 2025" at bounding box center [200, 108] width 346 height 24
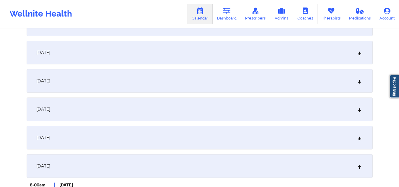
scroll to position [0, 0]
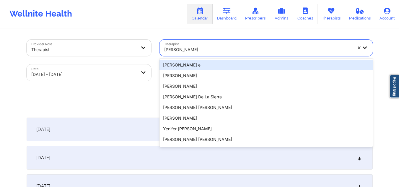
drag, startPoint x: 210, startPoint y: 47, endPoint x: 175, endPoint y: 45, distance: 34.7
click at [175, 45] on div "Susan P Zapatha" at bounding box center [256, 48] width 193 height 17
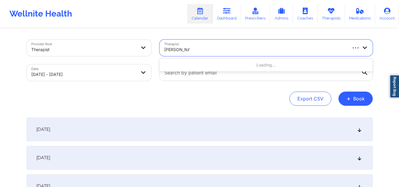
type input "DEON WHITE"
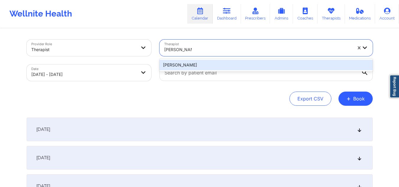
click at [197, 64] on div "deon Whiteside" at bounding box center [266, 65] width 213 height 11
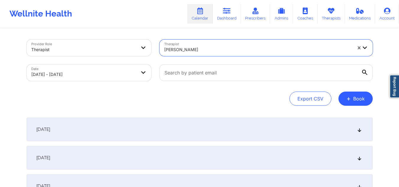
click at [363, 73] on icon at bounding box center [364, 72] width 5 height 5
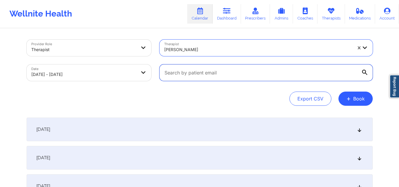
click at [363, 73] on input "text" at bounding box center [266, 72] width 213 height 17
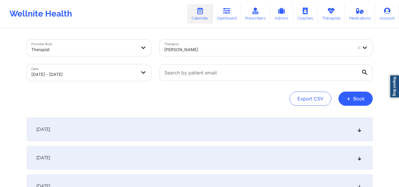
click at [236, 87] on div "Provider Role Therapist Therapist deon Whiteside Date 09/20/2025 - 12/31/2025 E…" at bounding box center [200, 73] width 346 height 66
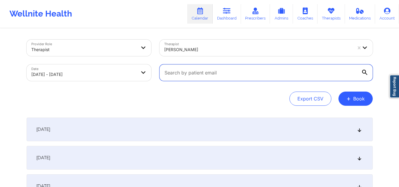
click at [212, 73] on input "text" at bounding box center [266, 72] width 213 height 17
paste input "sirine.chakroun12@gmail.com"
type input "sirine.chakroun12@gmail.com"
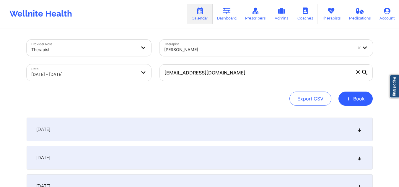
click at [368, 70] on div at bounding box center [365, 73] width 6 height 6
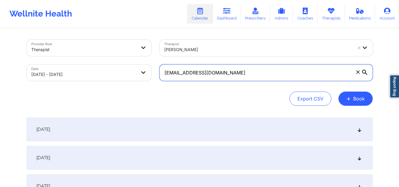
click at [368, 70] on input "sirine.chakroun12@gmail.com" at bounding box center [266, 72] width 213 height 17
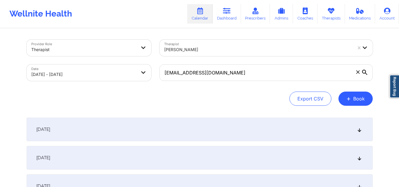
click at [262, 102] on div "Export CSV + Book" at bounding box center [200, 99] width 346 height 14
click at [173, 123] on div "September 20, 2025" at bounding box center [200, 130] width 346 height 24
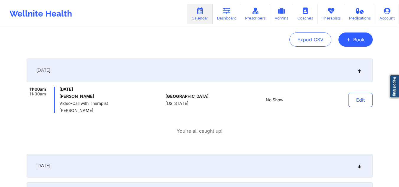
scroll to position [118, 0]
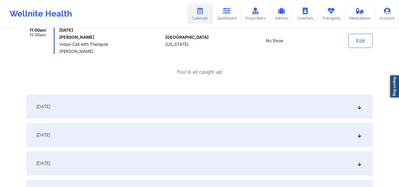
click at [196, 137] on div "September 22, 2025" at bounding box center [200, 135] width 346 height 24
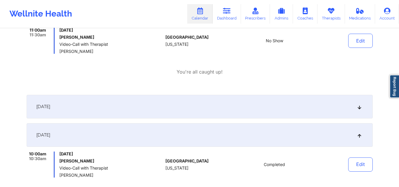
scroll to position [207, 0]
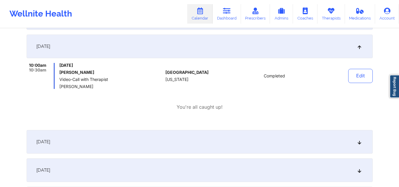
click at [205, 139] on div "September 23, 2025" at bounding box center [200, 142] width 346 height 24
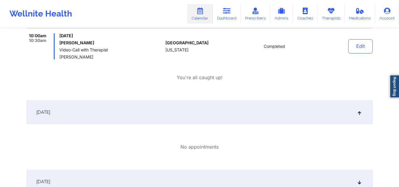
scroll to position [148, 0]
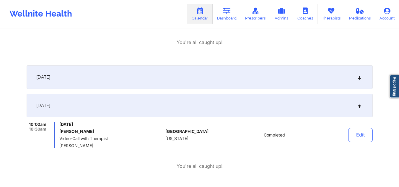
click at [168, 67] on div "September 21, 2025" at bounding box center [200, 77] width 346 height 24
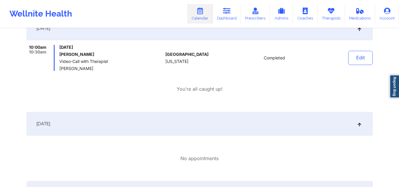
scroll to position [325, 0]
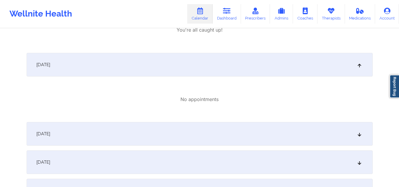
click at [150, 127] on div "September 24, 2025" at bounding box center [200, 134] width 346 height 24
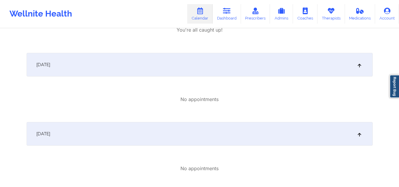
scroll to position [384, 0]
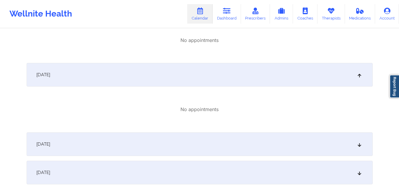
click at [147, 137] on div "September 25, 2025" at bounding box center [200, 144] width 346 height 24
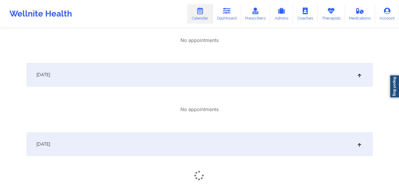
scroll to position [443, 0]
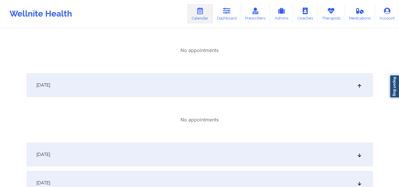
click at [145, 152] on div "September 26, 2025" at bounding box center [200, 155] width 346 height 24
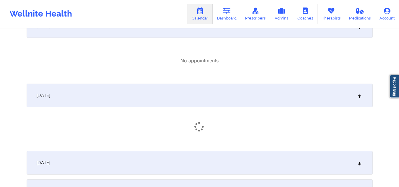
scroll to position [561, 0]
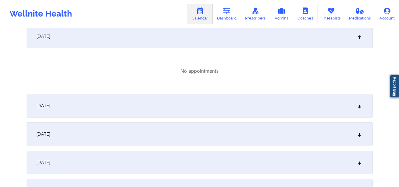
click at [139, 109] on div "September 27, 2025" at bounding box center [200, 106] width 346 height 24
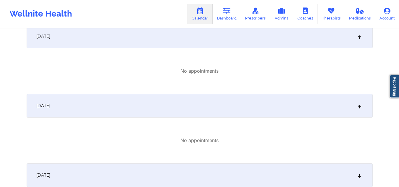
scroll to position [621, 0]
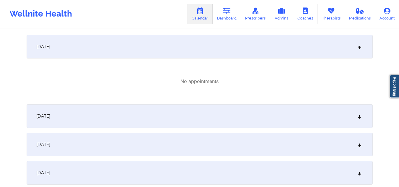
click at [131, 110] on div "September 28, 2025" at bounding box center [200, 116] width 346 height 24
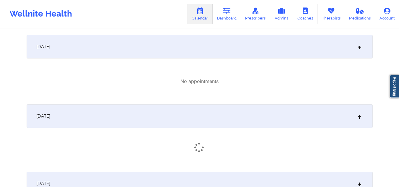
scroll to position [680, 0]
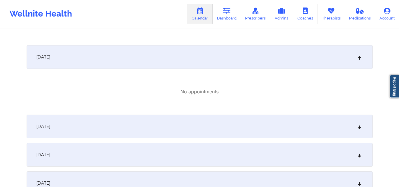
click at [131, 124] on div "September 29, 2025" at bounding box center [200, 127] width 346 height 24
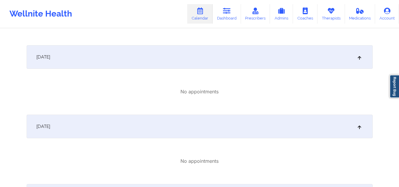
scroll to position [768, 0]
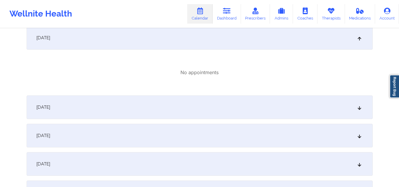
click at [131, 109] on div "September 30, 2025" at bounding box center [200, 107] width 346 height 24
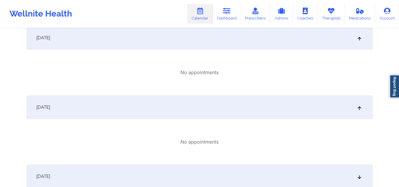
scroll to position [827, 0]
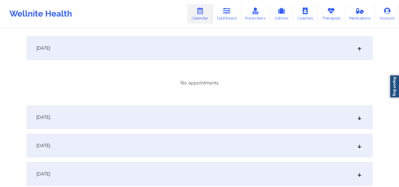
click at [131, 108] on div "October 1, 2025" at bounding box center [200, 118] width 346 height 24
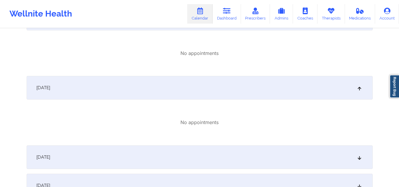
scroll to position [916, 0]
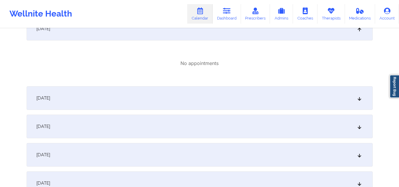
click at [127, 103] on div "October 2, 2025" at bounding box center [200, 98] width 346 height 24
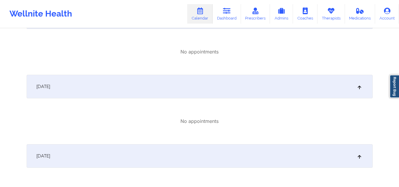
scroll to position [502, 0]
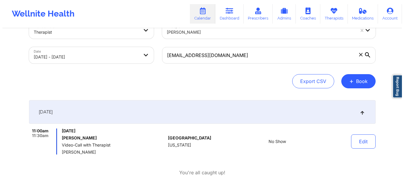
scroll to position [0, 0]
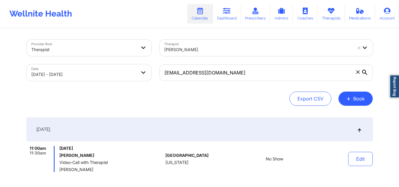
click at [357, 74] on span at bounding box center [358, 72] width 6 height 6
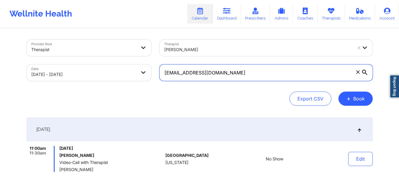
click at [357, 74] on input "sirine.chakroun12@gmail.com" at bounding box center [266, 72] width 213 height 17
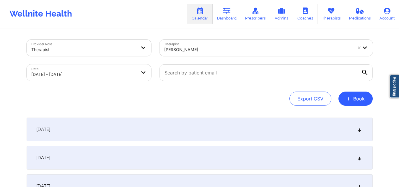
click at [83, 72] on body "Wellnite Health Calendar Dashboard Prescribers Admins Coaches Therapists Medica…" at bounding box center [199, 93] width 399 height 187
select select "2025-8"
select select "2025-9"
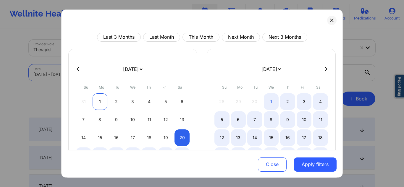
click at [102, 101] on div "1" at bounding box center [99, 101] width 15 height 17
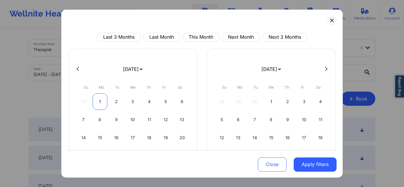
select select "2025-8"
select select "2025-9"
select select "2025-8"
select select "2025-9"
select select "2025-8"
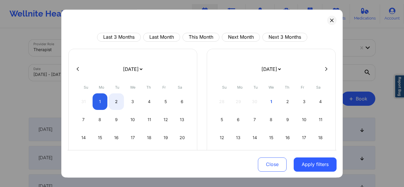
select select "2025-9"
select select "2025-8"
select select "2025-9"
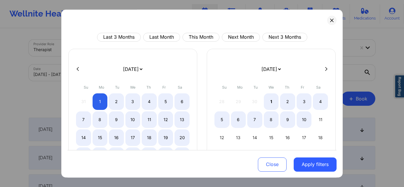
select select "2025-8"
select select "2025-9"
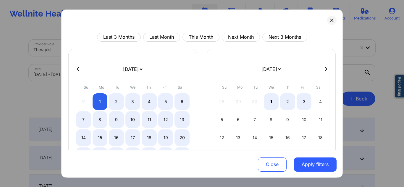
select select "2025-8"
select select "2025-9"
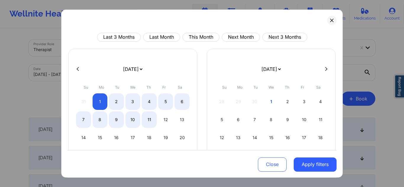
select select "2025-8"
select select "2025-9"
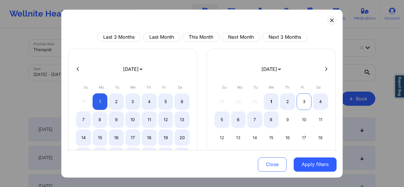
select select "2025-8"
select select "2025-9"
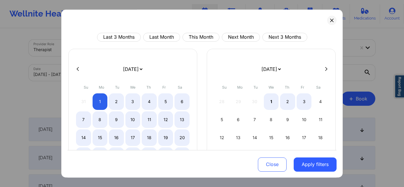
click at [323, 69] on button at bounding box center [326, 68] width 6 height 5
select select "2025-9"
select select "2025-10"
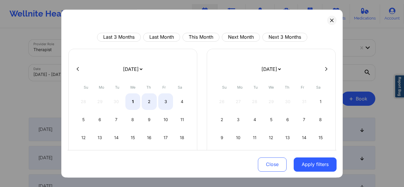
click at [323, 69] on button at bounding box center [326, 68] width 6 height 5
select select "2025-10"
select select "2025-11"
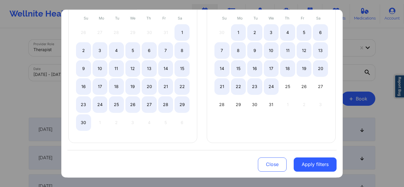
select select "2025-10"
select select "2025-11"
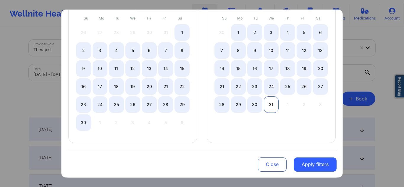
select select "2025-10"
select select "2025-11"
click at [272, 107] on div "31" at bounding box center [271, 104] width 15 height 17
select select "2025-8"
select select "2025-9"
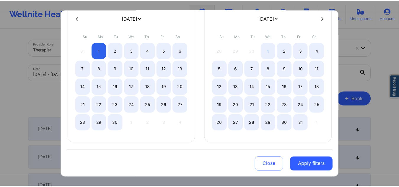
scroll to position [51, 0]
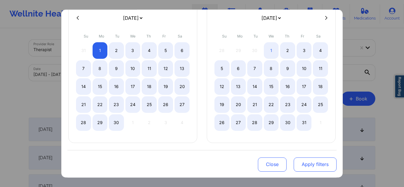
click at [308, 162] on button "Apply filters" at bounding box center [314, 164] width 43 height 14
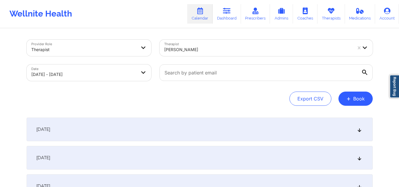
click at [119, 123] on div "September 1, 2025" at bounding box center [200, 130] width 346 height 24
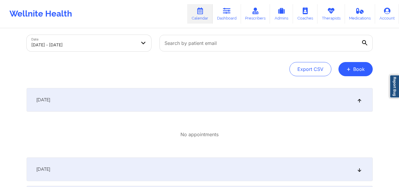
scroll to position [118, 0]
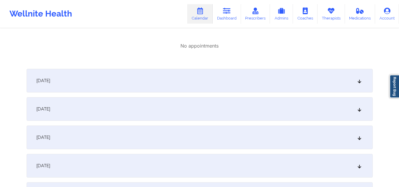
click at [162, 73] on div "September 2, 2025" at bounding box center [200, 81] width 346 height 24
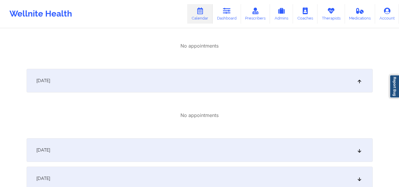
scroll to position [177, 0]
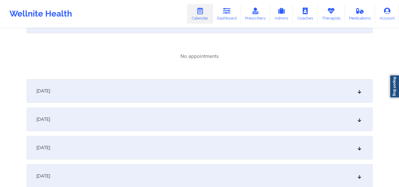
click at [164, 85] on div "September 3, 2025" at bounding box center [200, 91] width 346 height 24
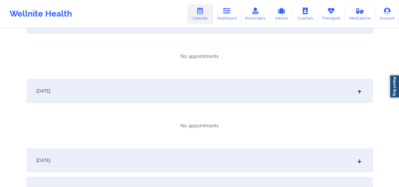
scroll to position [266, 0]
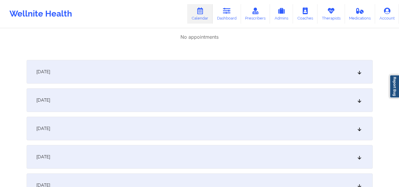
click at [157, 77] on div "September 4, 2025" at bounding box center [200, 72] width 346 height 24
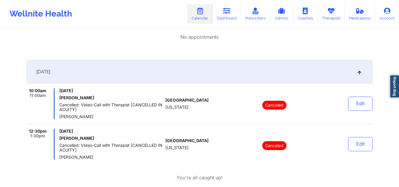
scroll to position [325, 0]
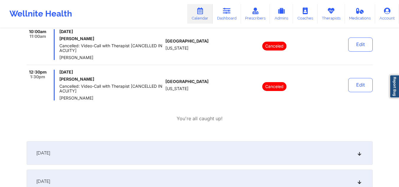
click at [142, 148] on div "September 5, 2025" at bounding box center [200, 153] width 346 height 24
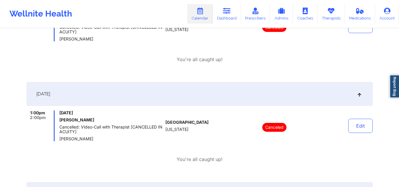
scroll to position [443, 0]
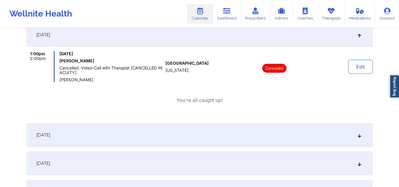
click at [357, 35] on icon at bounding box center [359, 35] width 5 height 4
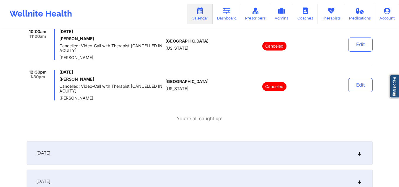
scroll to position [236, 0]
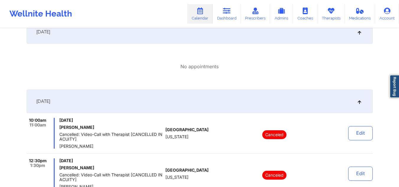
click at [358, 103] on icon at bounding box center [359, 101] width 5 height 4
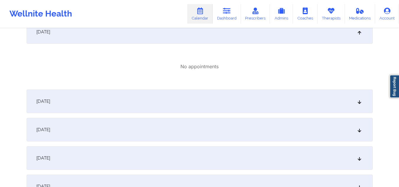
click at [345, 32] on div "September 3, 2025" at bounding box center [200, 32] width 346 height 24
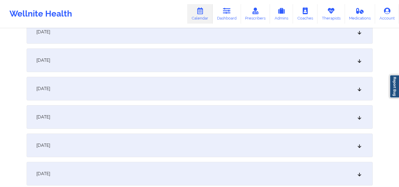
scroll to position [118, 0]
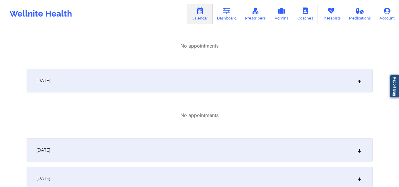
click at [275, 79] on div "September 2, 2025" at bounding box center [200, 81] width 346 height 24
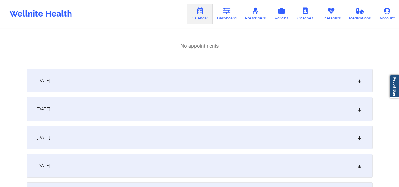
scroll to position [30, 0]
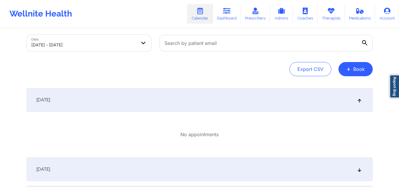
click at [275, 94] on div "September 1, 2025" at bounding box center [200, 100] width 346 height 24
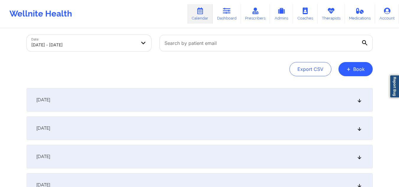
scroll to position [0, 0]
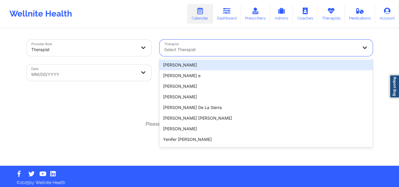
click at [251, 40] on div "Select Therapist" at bounding box center [259, 48] width 199 height 17
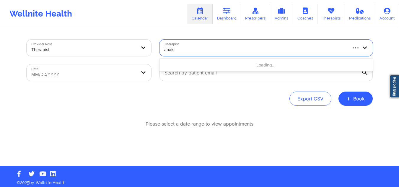
type input "anais q"
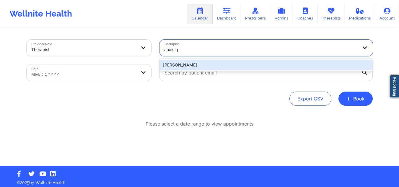
click at [185, 68] on div "[PERSON_NAME]" at bounding box center [266, 65] width 213 height 11
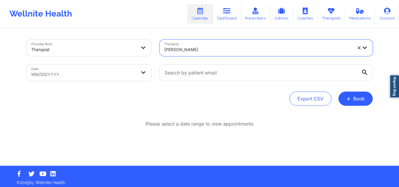
click at [59, 73] on body "Wellnite Health Calendar Dashboard Prescribers Admins Coaches Therapists Medica…" at bounding box center [199, 93] width 399 height 187
select select "2025-8"
select select "2025-9"
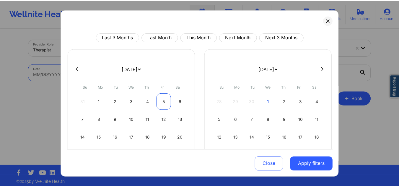
scroll to position [51, 0]
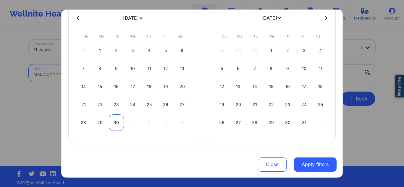
click at [113, 124] on div "30" at bounding box center [116, 122] width 15 height 17
select select "2025-8"
select select "2025-9"
select select "2025-8"
select select "2025-9"
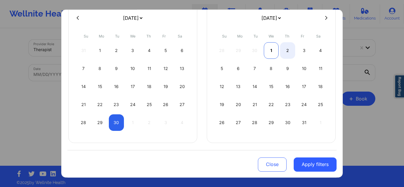
select select "2025-8"
select select "2025-9"
select select "2025-8"
select select "2025-9"
click at [281, 55] on div "2" at bounding box center [287, 50] width 15 height 17
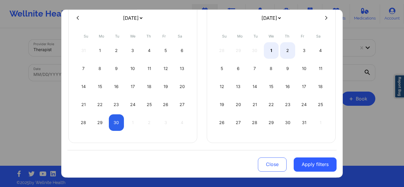
select select "2025-8"
select select "2025-9"
click at [287, 162] on div "Close Apply filters" at bounding box center [201, 163] width 269 height 27
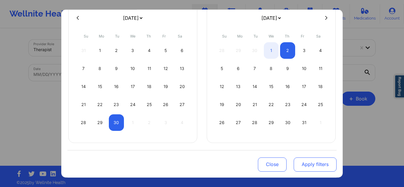
click at [304, 161] on button "Apply filters" at bounding box center [314, 164] width 43 height 14
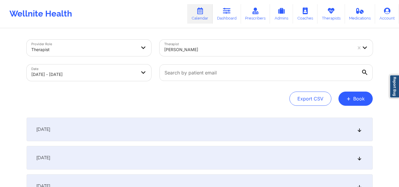
click at [159, 124] on div "[DATE]" at bounding box center [200, 130] width 346 height 24
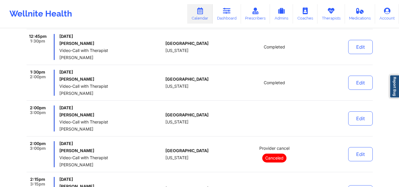
scroll to position [266, 0]
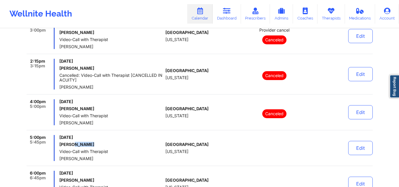
drag, startPoint x: 99, startPoint y: 144, endPoint x: 75, endPoint y: 145, distance: 24.0
click at [75, 145] on h6 "[PERSON_NAME]" at bounding box center [111, 144] width 104 height 5
drag, startPoint x: 95, startPoint y: 87, endPoint x: 59, endPoint y: 86, distance: 36.4
click at [59, 86] on div "2:15pm 3:15pm [DATE] [PERSON_NAME] DE LA FUENTE Cancelled: Video-Call with Ther…" at bounding box center [95, 74] width 137 height 31
copy span "[PERSON_NAME]"
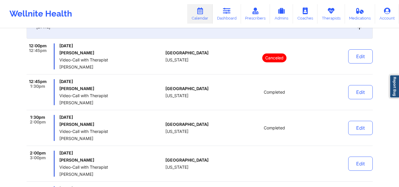
scroll to position [0, 0]
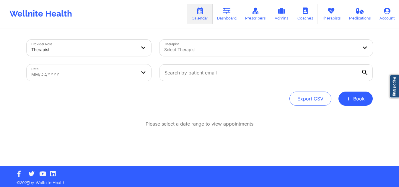
click at [194, 38] on div "Therapist Select Therapist" at bounding box center [266, 47] width 222 height 25
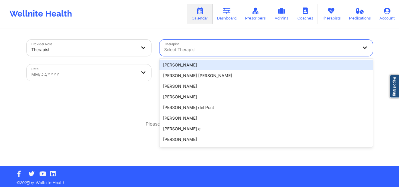
click at [195, 52] on div at bounding box center [261, 49] width 194 height 7
paste input "[PERSON_NAME]"
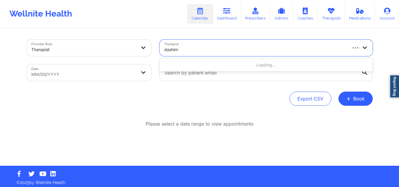
type input "dashima"
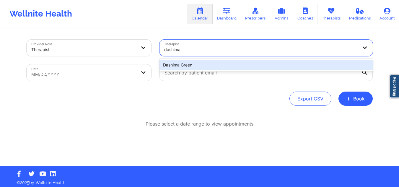
click at [195, 66] on div "Dashima Green" at bounding box center [266, 65] width 213 height 11
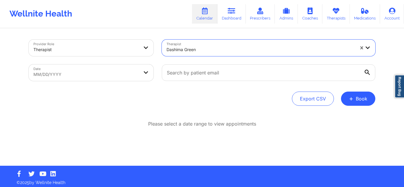
click at [130, 72] on body "Wellnite Health Calendar Dashboard Prescribers Admins Coaches Therapists Medica…" at bounding box center [202, 93] width 404 height 187
select select "2025-8"
select select "2025-9"
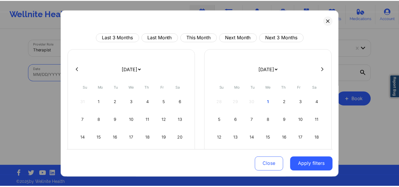
scroll to position [51, 0]
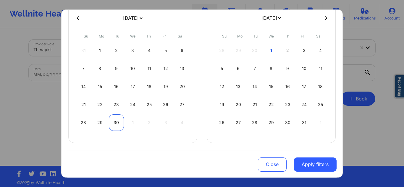
click at [115, 120] on div "30" at bounding box center [116, 122] width 15 height 17
select select "2025-8"
select select "2025-9"
select select "2025-8"
select select "2025-9"
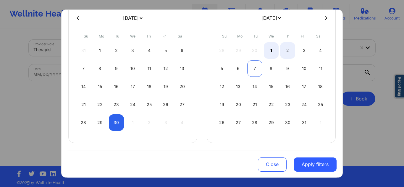
select select "2025-8"
select select "2025-9"
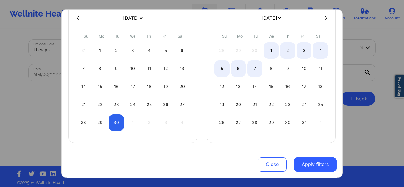
select select "2025-8"
select select "2025-9"
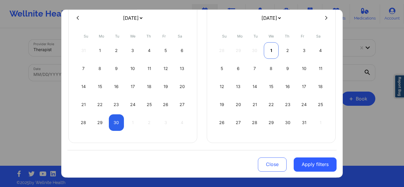
select select "2025-8"
select select "2025-9"
select select "2025-8"
select select "2025-9"
click at [288, 50] on div "2" at bounding box center [287, 50] width 15 height 17
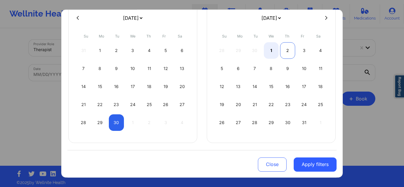
select select "2025-8"
select select "2025-9"
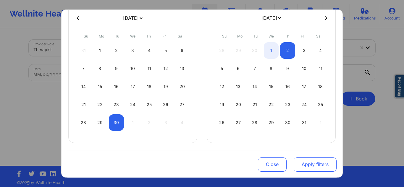
click at [326, 163] on button "Apply filters" at bounding box center [314, 164] width 43 height 14
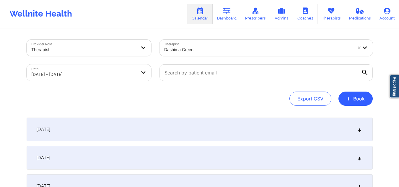
click at [288, 137] on div "[DATE]" at bounding box center [200, 130] width 346 height 24
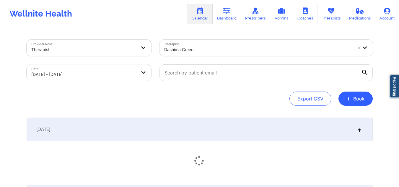
scroll to position [59, 0]
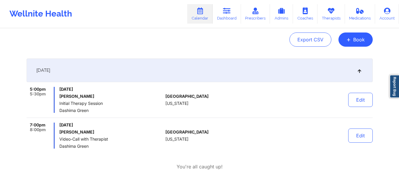
drag, startPoint x: 100, startPoint y: 96, endPoint x: 59, endPoint y: 96, distance: 41.1
click at [59, 96] on h6 "[PERSON_NAME]" at bounding box center [111, 96] width 104 height 5
copy h6 "[PERSON_NAME]"
click at [193, 43] on div "Export CSV + Book" at bounding box center [200, 40] width 346 height 14
